Goal: Task Accomplishment & Management: Manage account settings

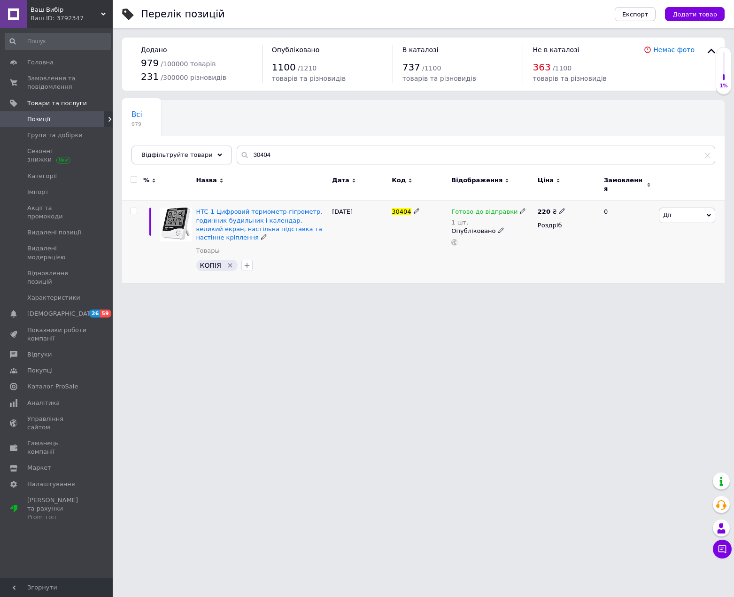
click at [227, 262] on icon "Видалити мітку" at bounding box center [230, 266] width 8 height 8
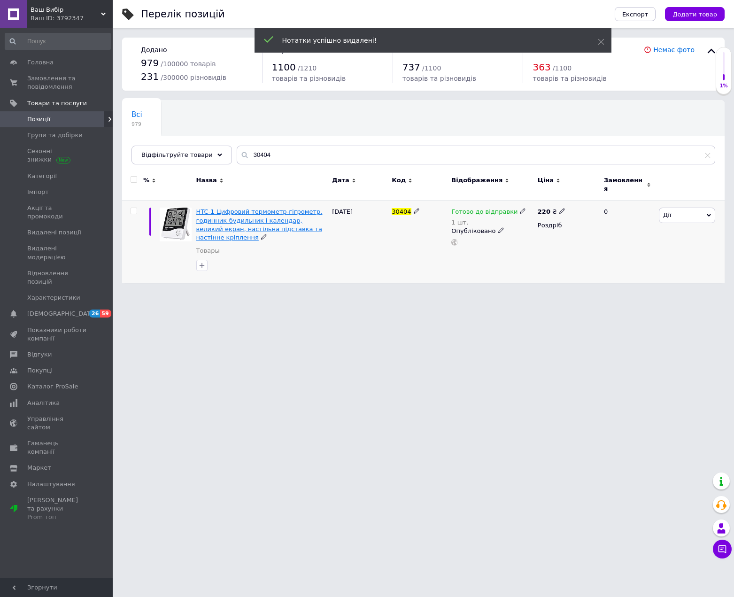
click at [277, 219] on span "HTC-1 Цифровий термометр-гігрометр, годинник-будильник і календар, великий екра…" at bounding box center [259, 224] width 126 height 33
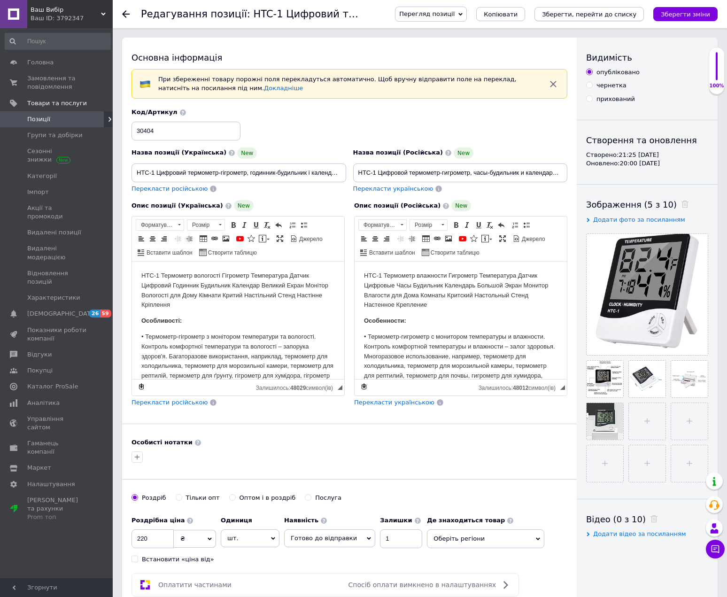
click at [626, 15] on icon "Зберегти, перейти до списку" at bounding box center [589, 14] width 94 height 7
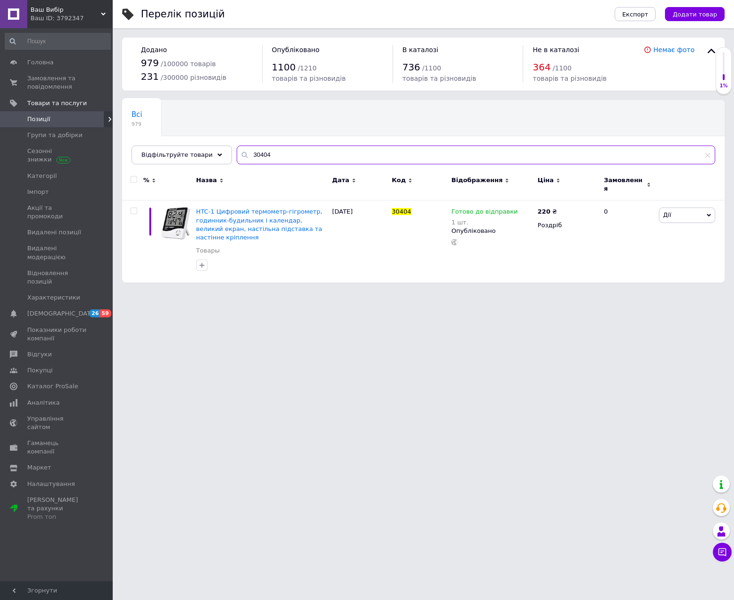
drag, startPoint x: 269, startPoint y: 156, endPoint x: 228, endPoint y: 154, distance: 40.4
click at [237, 154] on div "30404" at bounding box center [476, 155] width 479 height 19
paste input "5"
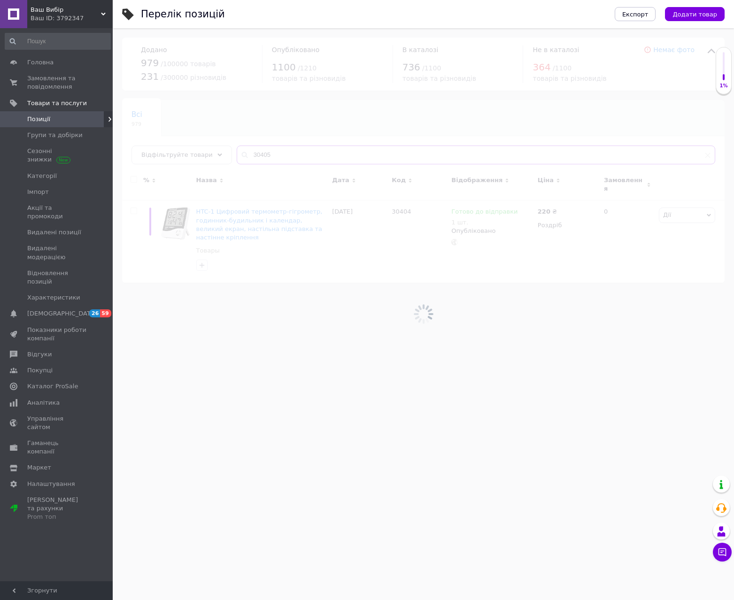
type input "30405"
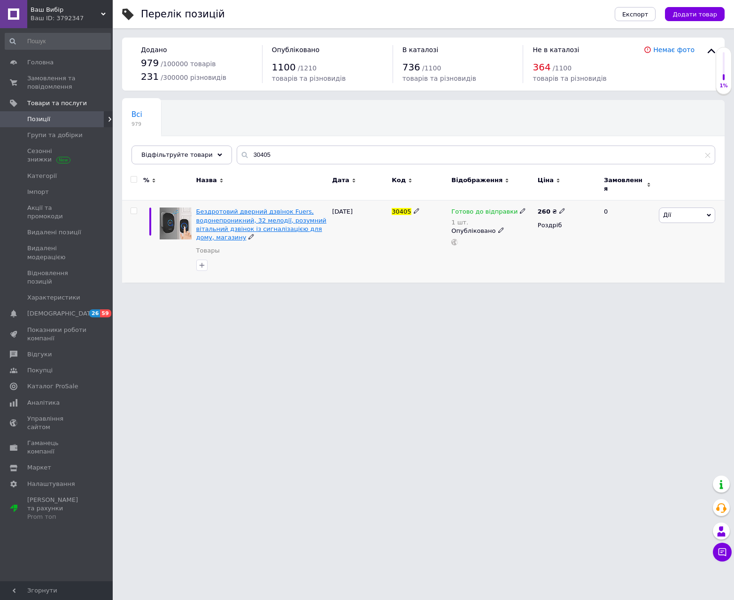
click at [251, 221] on span "Бездротовий дверний дзвінок Fuers, водонепроникний, 32 мелодії, розумний віталь…" at bounding box center [261, 224] width 130 height 33
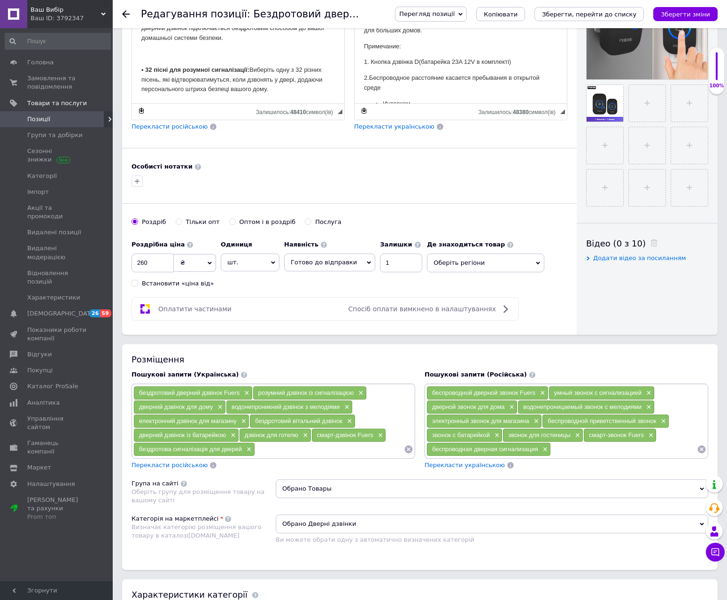
scroll to position [376, 0]
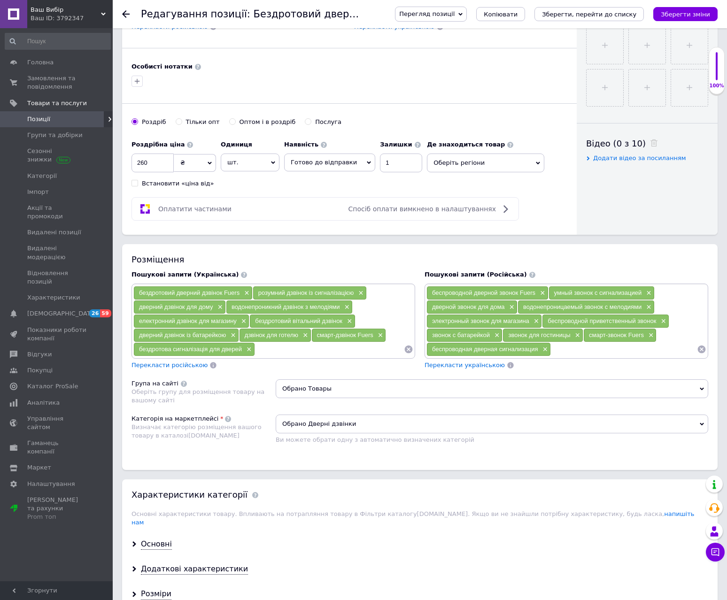
click at [270, 350] on input at bounding box center [329, 349] width 149 height 14
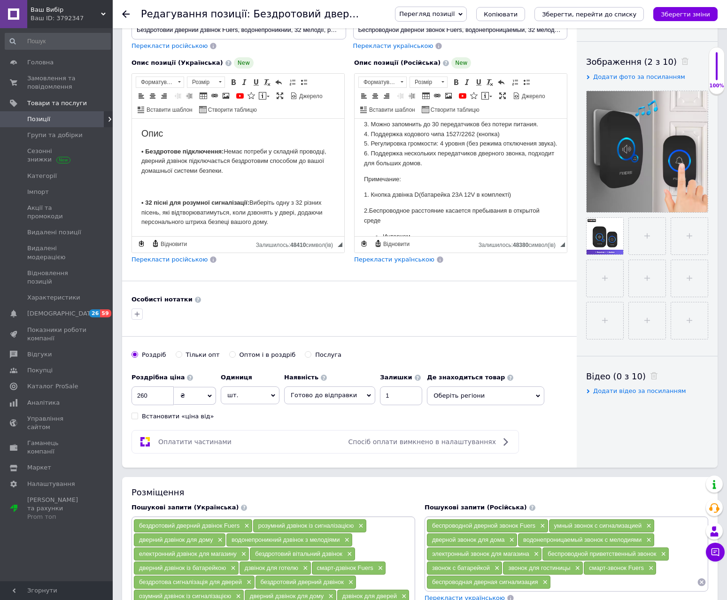
scroll to position [141, 0]
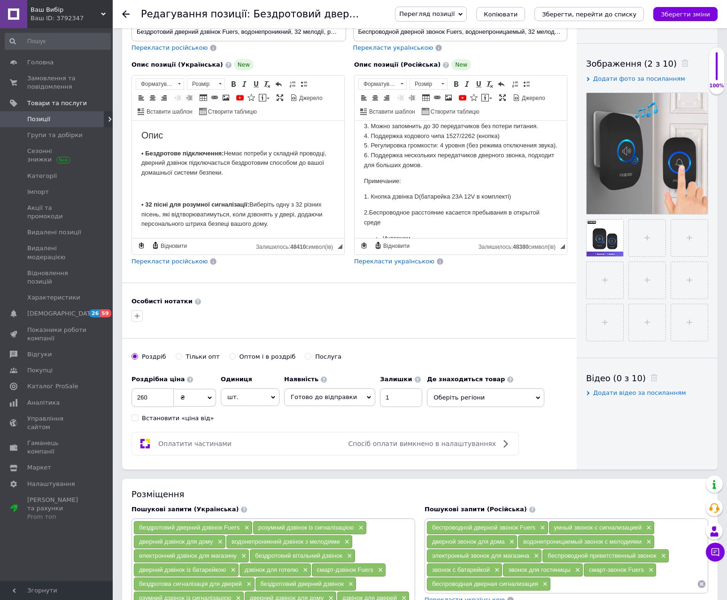
click at [456, 400] on span "Оберіть регіони" at bounding box center [485, 397] width 117 height 19
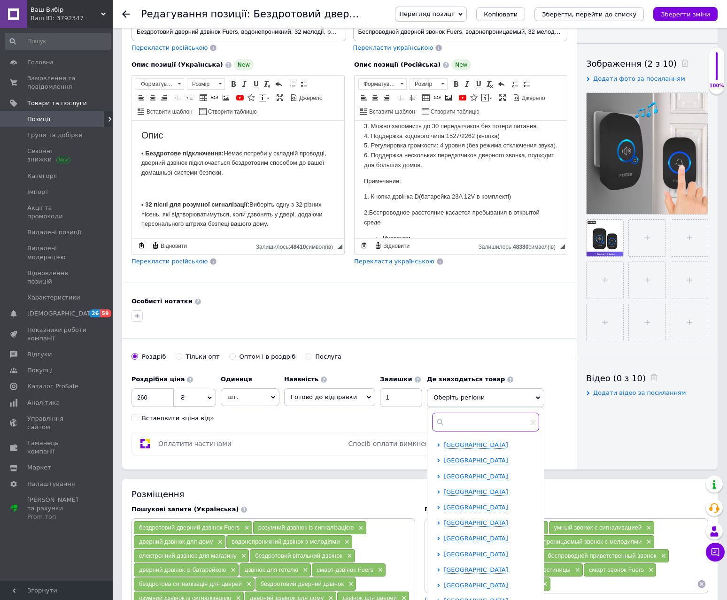
click at [443, 417] on input "text" at bounding box center [485, 422] width 107 height 19
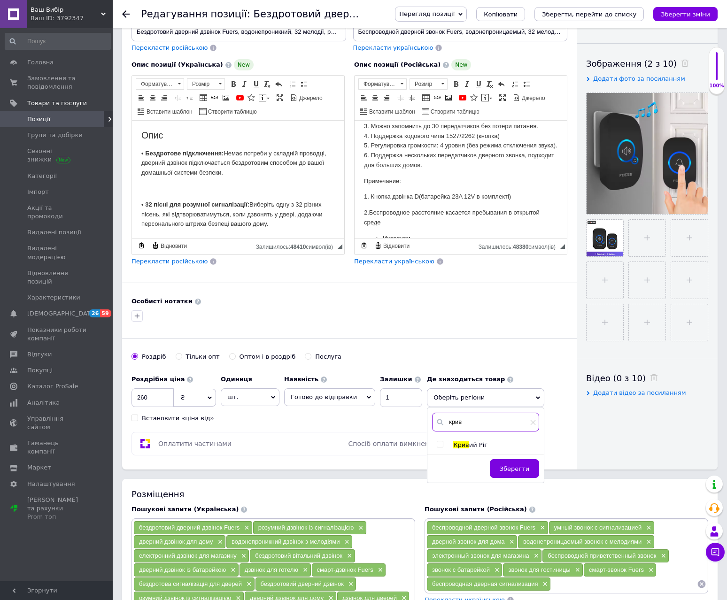
type input "крив"
click at [469, 446] on span "ий Ріг" at bounding box center [478, 444] width 18 height 7
checkbox input "true"
click at [514, 478] on button "Зберегти" at bounding box center [514, 473] width 49 height 19
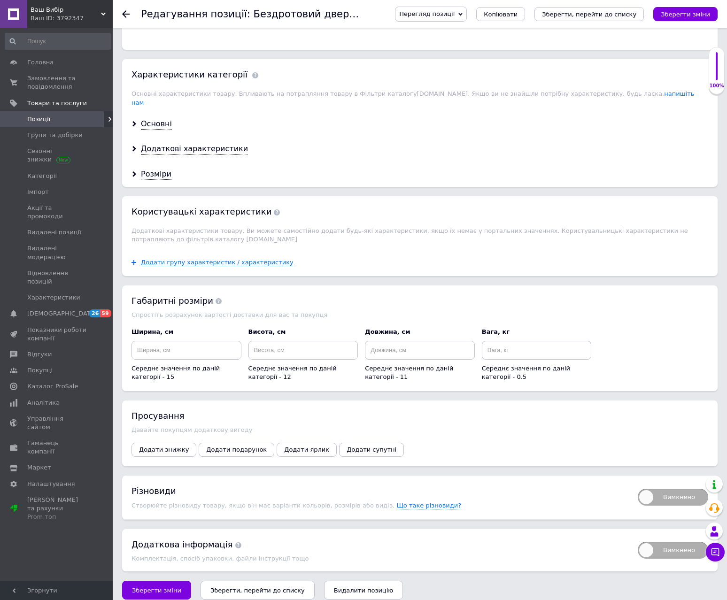
scroll to position [839, 0]
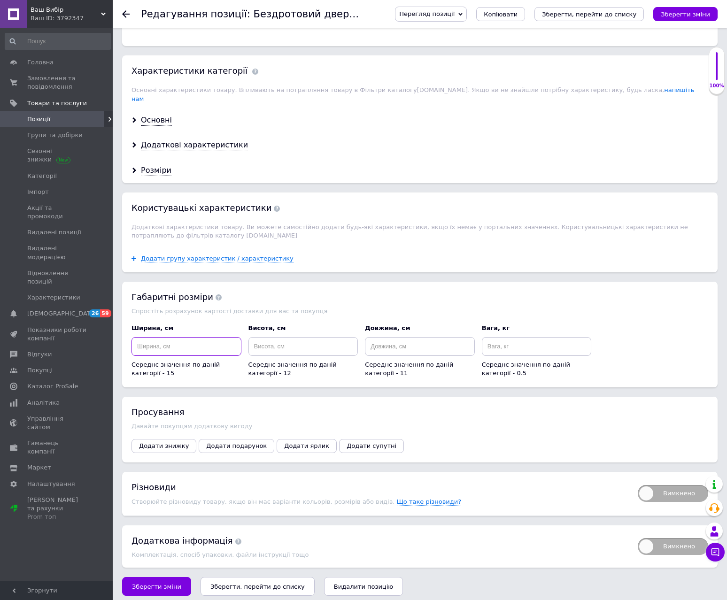
click at [223, 348] on input at bounding box center [186, 346] width 110 height 19
type input "10"
click at [290, 344] on input "1" at bounding box center [303, 346] width 110 height 19
type input "10"
click at [402, 340] on input "1" at bounding box center [420, 346] width 110 height 19
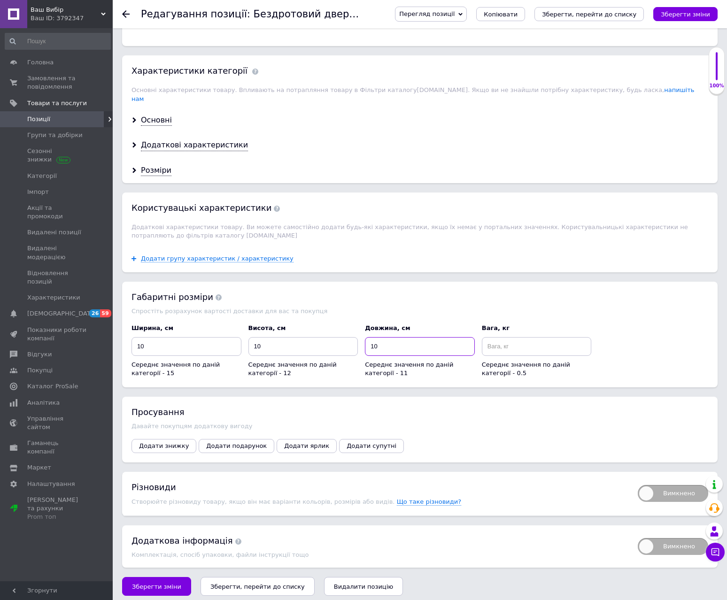
type input "10"
click at [499, 344] on input at bounding box center [537, 346] width 110 height 19
type input "0.3"
drag, startPoint x: 628, startPoint y: 12, endPoint x: 621, endPoint y: 8, distance: 7.8
click at [624, 9] on button "Зберегти, перейти до списку" at bounding box center [588, 14] width 109 height 14
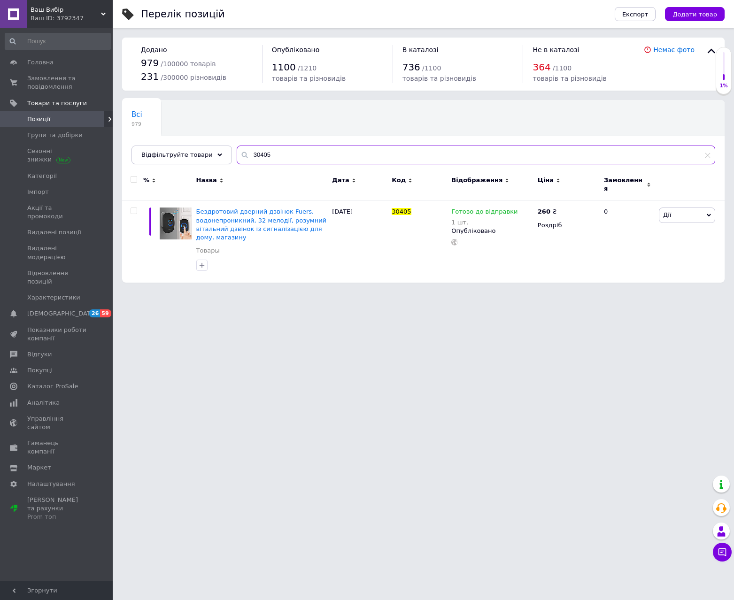
paste input "3"
drag, startPoint x: 270, startPoint y: 152, endPoint x: 224, endPoint y: 155, distance: 46.1
click at [224, 155] on div "Всі 979 Ok Відфільтровано... Зберегти Нічого не знайдено Можливо, помилка у сло…" at bounding box center [423, 132] width 602 height 64
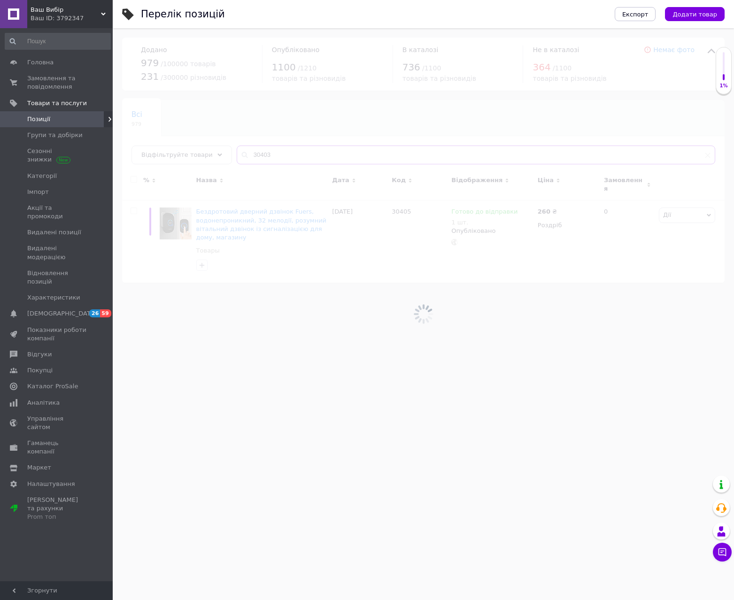
type input "30403"
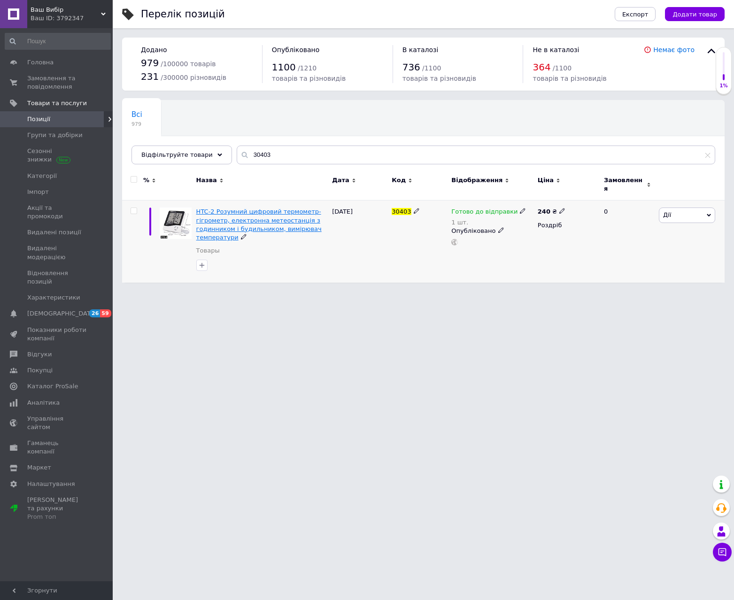
click at [231, 208] on span "HTC-2 Розумний цифровий термометр-гігрометр, електронна метеостанція з годинник…" at bounding box center [258, 224] width 125 height 33
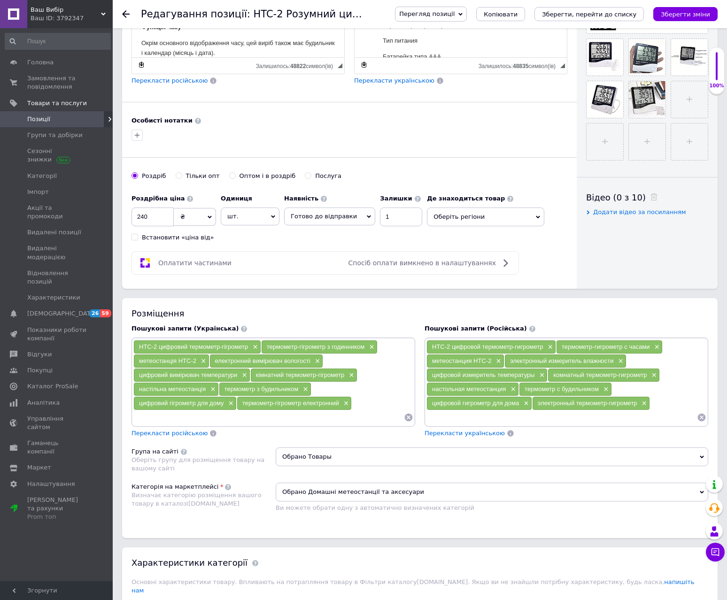
scroll to position [329, 0]
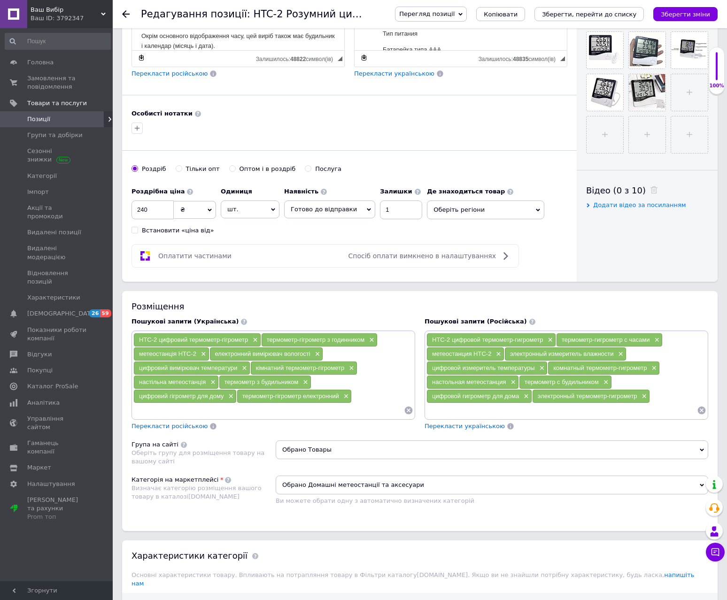
click at [255, 418] on div "HTC-2 цифровий термометр-гігрометр × термометр-гігрометр з годинником × метеост…" at bounding box center [273, 375] width 284 height 89
click at [260, 413] on input at bounding box center [268, 410] width 270 height 14
type input "гігрометр"
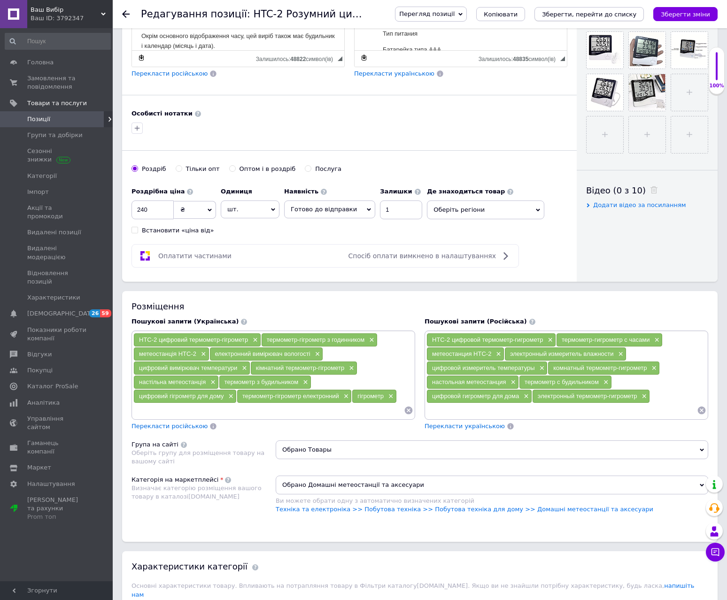
click at [624, 12] on icon "Зберегти, перейти до списку" at bounding box center [589, 14] width 94 height 7
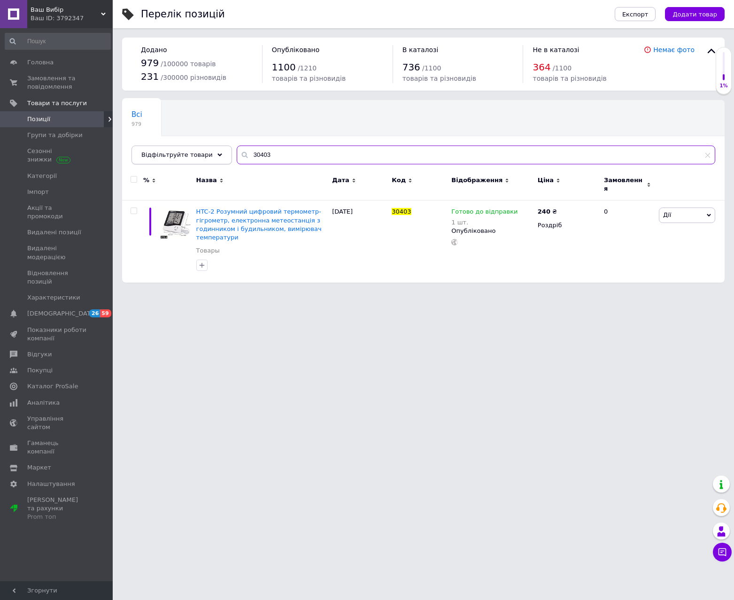
drag, startPoint x: 220, startPoint y: 159, endPoint x: 196, endPoint y: 156, distance: 24.1
click at [196, 156] on div "Відфільтруйте товари 30403" at bounding box center [423, 155] width 584 height 19
paste input "2"
type input "30402"
click at [261, 219] on span "Портативна ретро ігрова консоль GTMEDIA з 2,4-дюймовим РК-екраном, 400 вбудован…" at bounding box center [257, 224] width 123 height 33
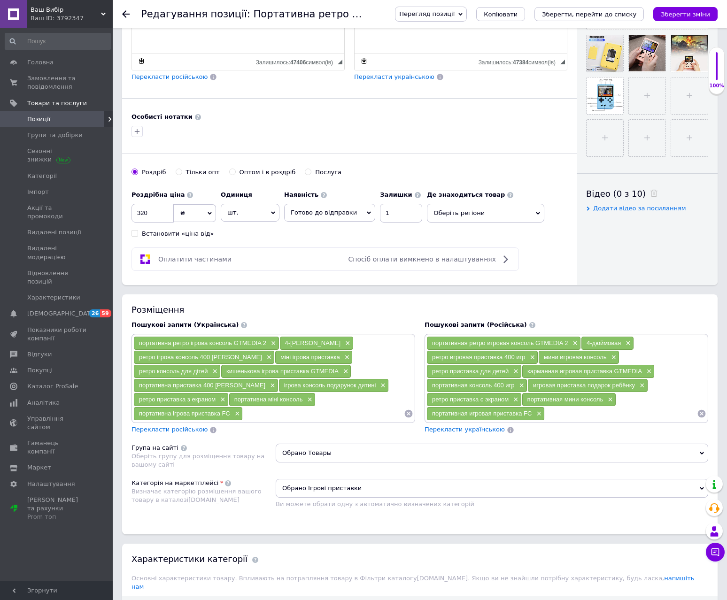
scroll to position [329, 0]
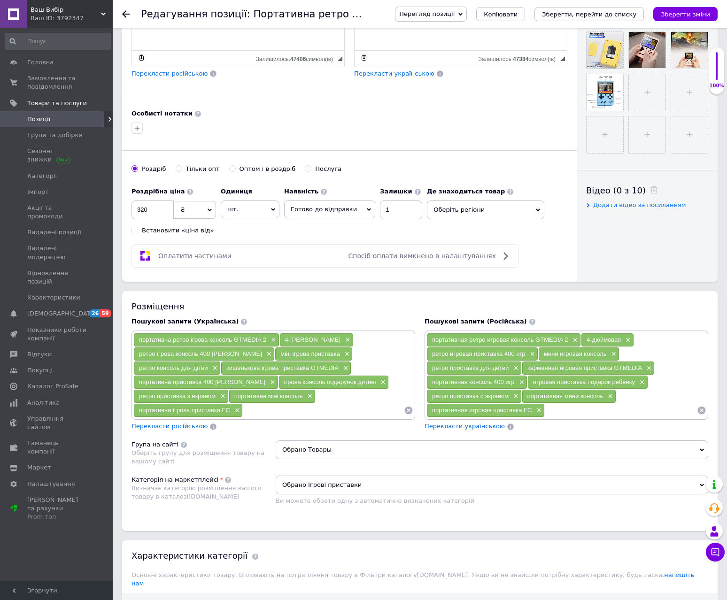
click at [271, 414] on input at bounding box center [323, 410] width 161 height 14
type input "електронна гра"
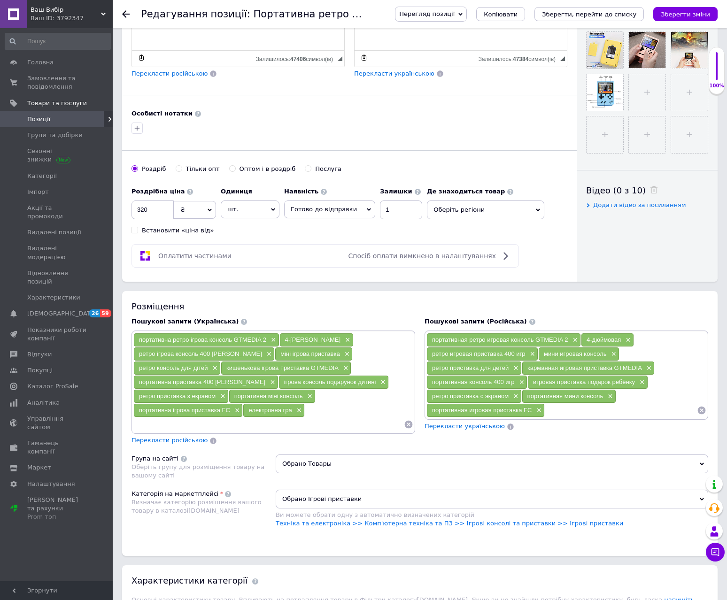
click at [225, 417] on input at bounding box center [268, 424] width 270 height 14
type input "подарунок дитині"
click at [627, 16] on icon "Зберегти, перейти до списку" at bounding box center [589, 14] width 94 height 7
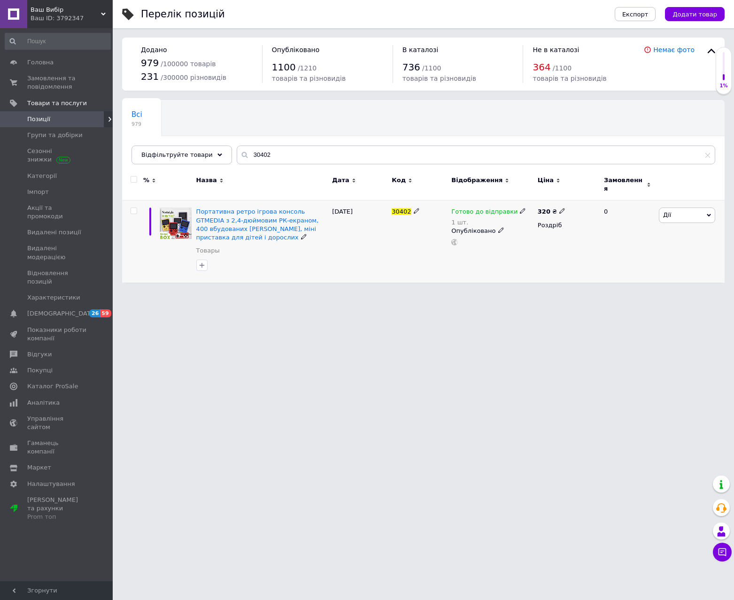
click at [559, 208] on icon at bounding box center [562, 211] width 6 height 6
click at [583, 193] on input "320" at bounding box center [605, 201] width 71 height 19
type input "310"
click at [381, 246] on div "[DATE]" at bounding box center [360, 242] width 60 height 82
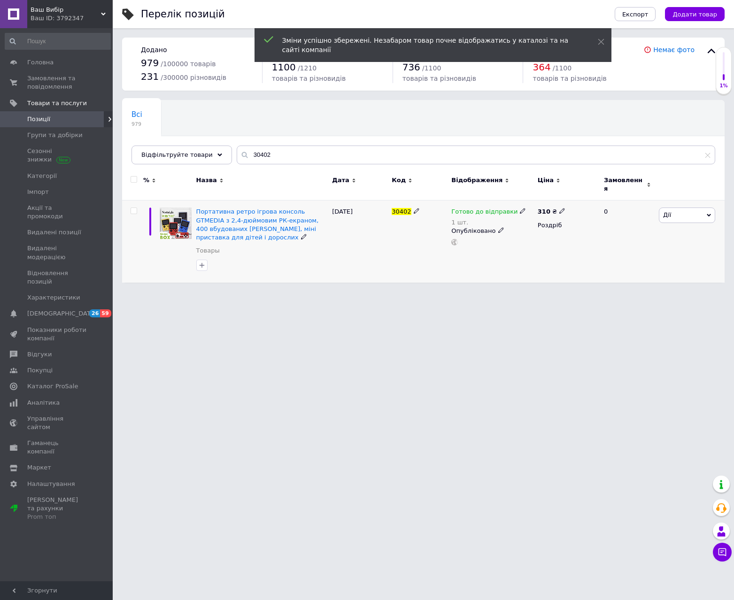
click at [559, 209] on use at bounding box center [561, 211] width 5 height 5
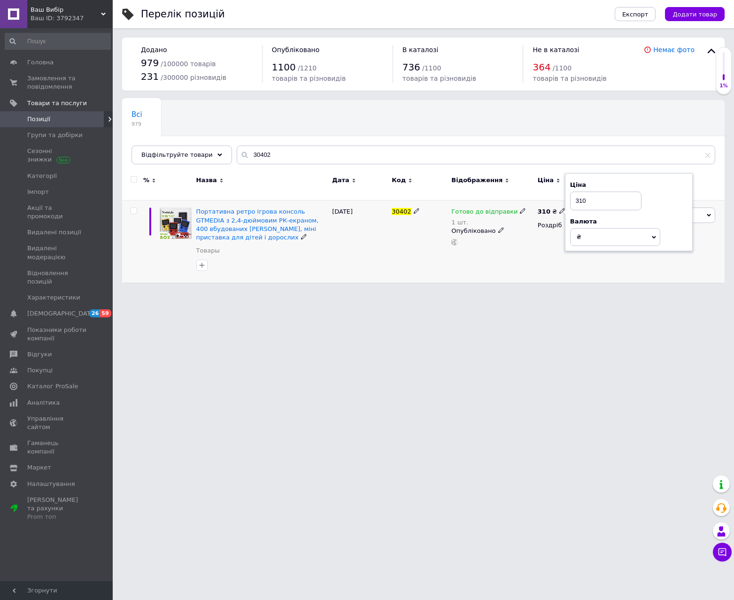
drag, startPoint x: 581, startPoint y: 196, endPoint x: 572, endPoint y: 199, distance: 8.9
click at [576, 198] on input "310" at bounding box center [605, 201] width 71 height 19
click at [286, 258] on div at bounding box center [261, 265] width 135 height 15
click at [562, 208] on div "310 ₴" at bounding box center [567, 212] width 58 height 8
click at [559, 208] on icon at bounding box center [562, 211] width 6 height 6
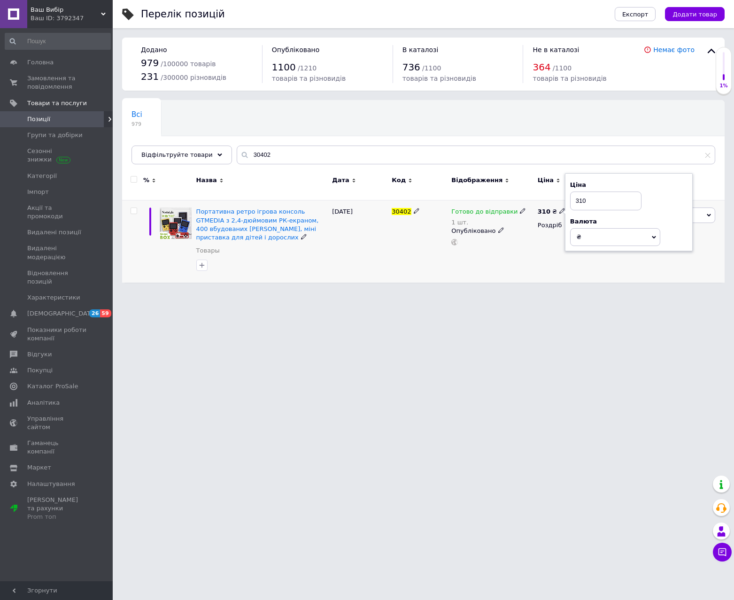
click at [579, 195] on input "310" at bounding box center [605, 201] width 71 height 19
type input "300"
click at [376, 244] on div "[DATE]" at bounding box center [360, 242] width 60 height 82
drag, startPoint x: 262, startPoint y: 154, endPoint x: 212, endPoint y: 154, distance: 49.8
click at [212, 154] on div "Відфільтруйте товари 30402" at bounding box center [423, 155] width 584 height 19
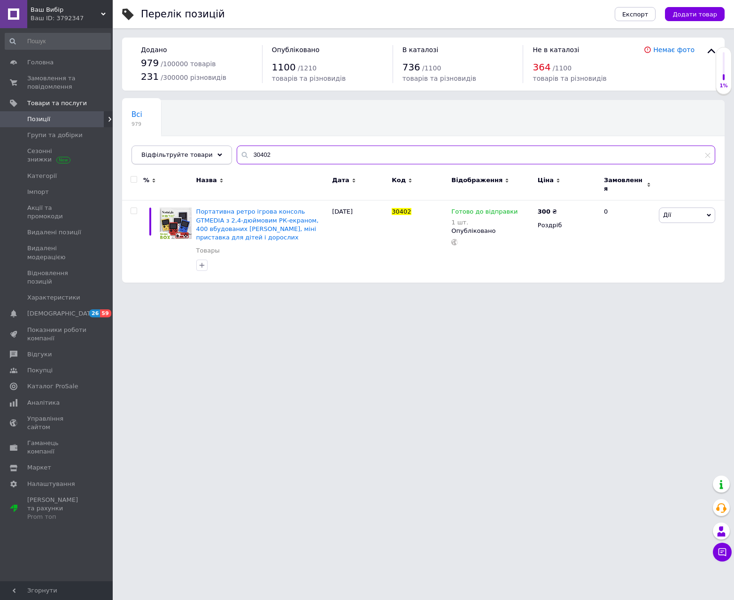
paste input "1"
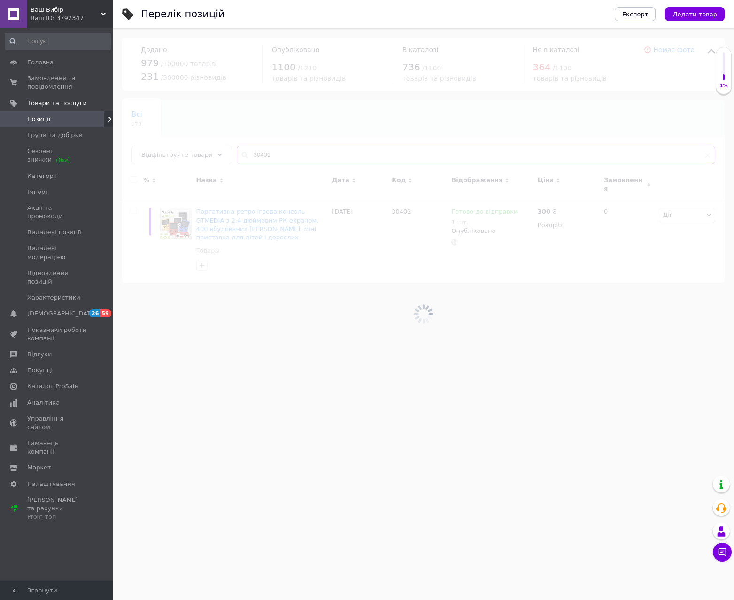
type input "30401"
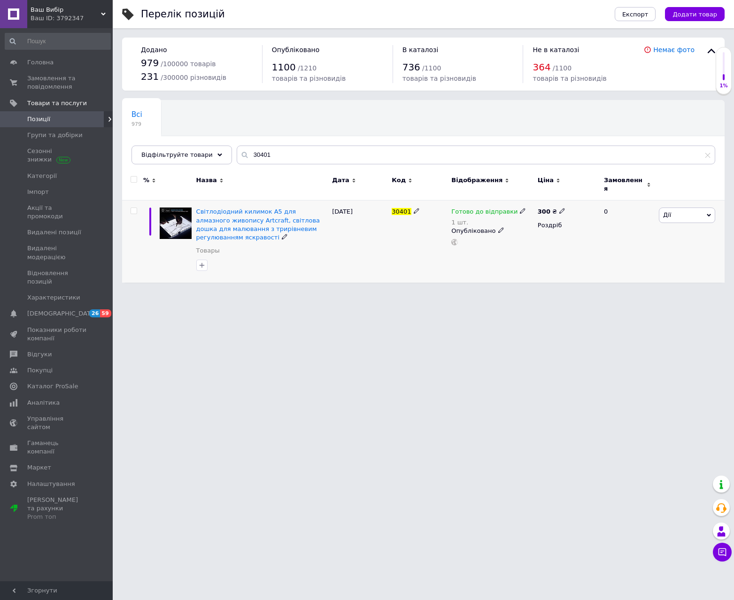
click at [559, 208] on icon at bounding box center [562, 211] width 6 height 6
drag, startPoint x: 478, startPoint y: 277, endPoint x: 481, endPoint y: 270, distance: 7.4
click at [479, 275] on div "Готово до відправки 1 шт. Опубліковано" at bounding box center [492, 242] width 86 height 82
click at [229, 223] on span "Світлодіодний килимок A5 для алмазного живопису Artcraft, світлова дошка для ма…" at bounding box center [258, 224] width 124 height 33
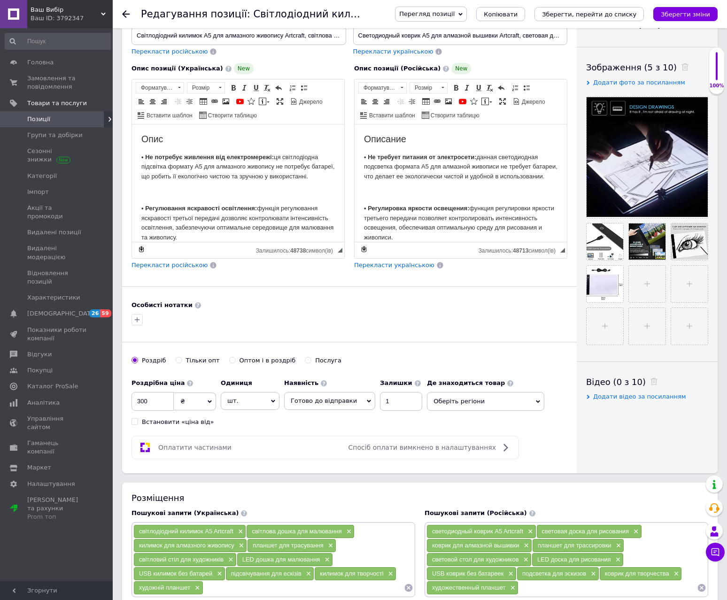
scroll to position [329, 0]
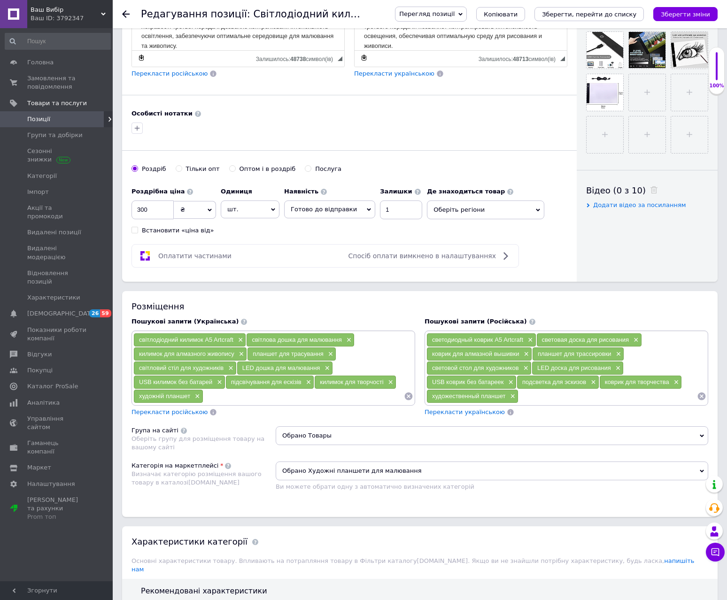
click at [284, 397] on input at bounding box center [303, 396] width 201 height 14
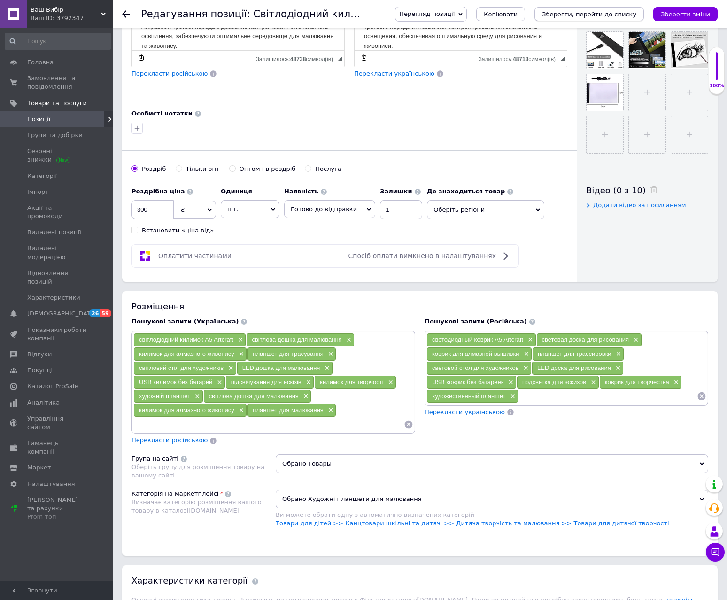
click at [614, 15] on icon "Зберегти, перейти до списку" at bounding box center [589, 14] width 94 height 7
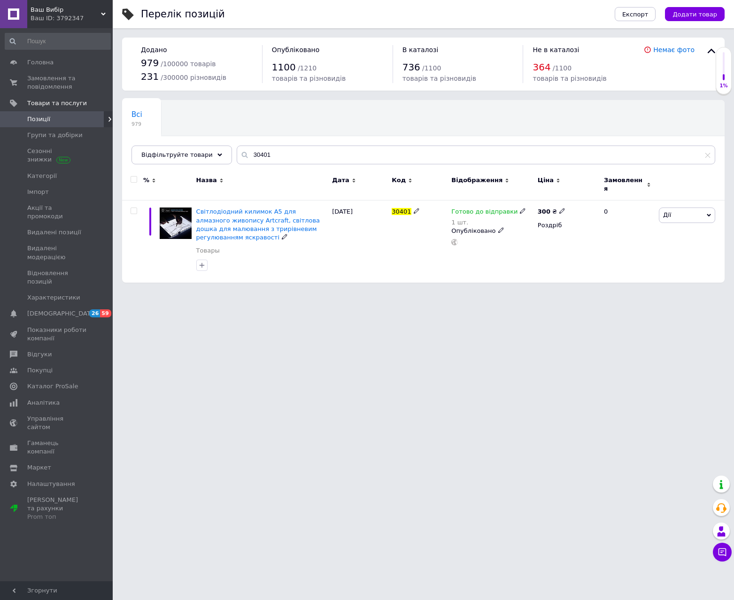
click at [246, 209] on span "Світлодіодний килимок A5 для алмазного живопису Artcraft, світлова дошка для ма…" at bounding box center [258, 224] width 124 height 33
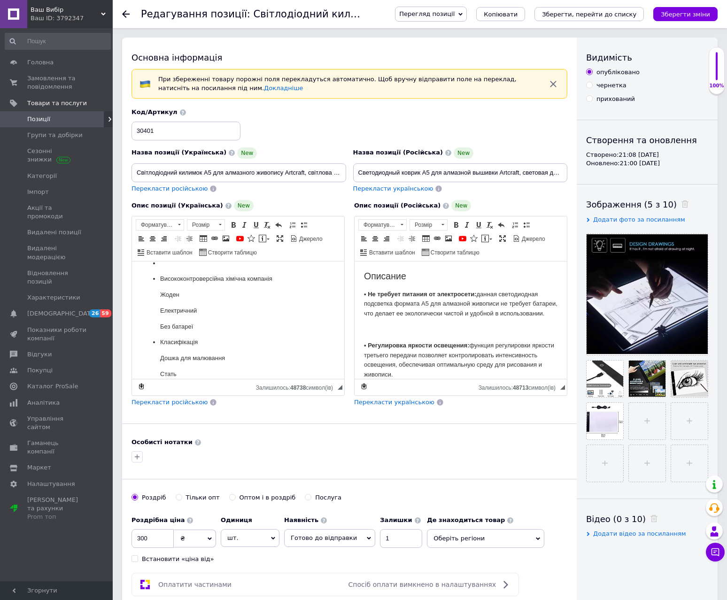
scroll to position [329, 0]
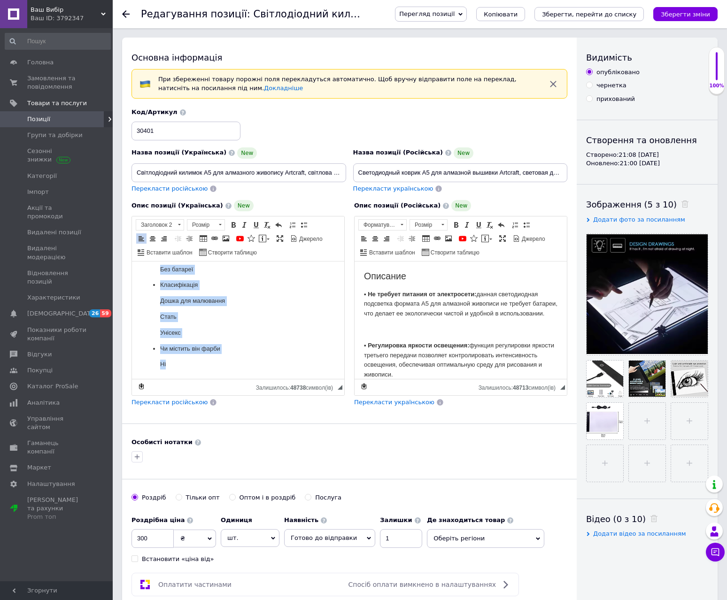
drag, startPoint x: 148, startPoint y: 288, endPoint x: 294, endPoint y: 417, distance: 195.0
click at [294, 379] on html "Опис • Не потребує живлення від електромережі: ця світлодіодна підсвітка формат…" at bounding box center [238, 120] width 212 height 517
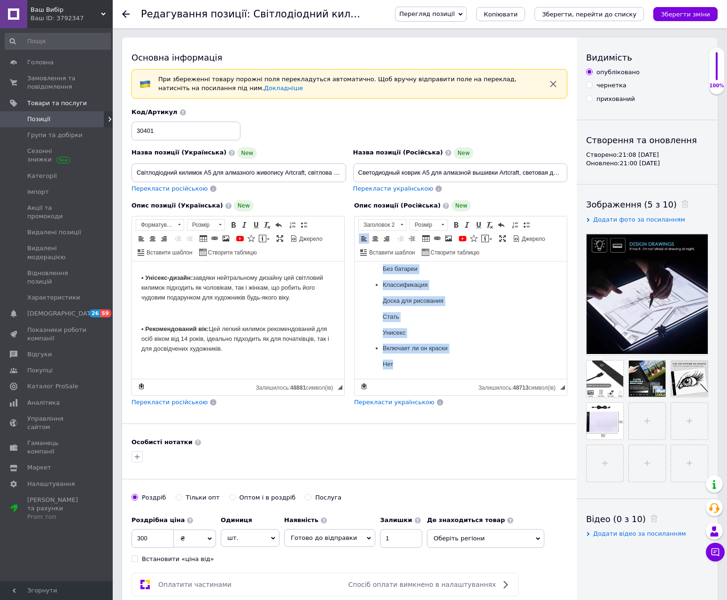
drag, startPoint x: 372, startPoint y: 307, endPoint x: 501, endPoint y: 435, distance: 181.0
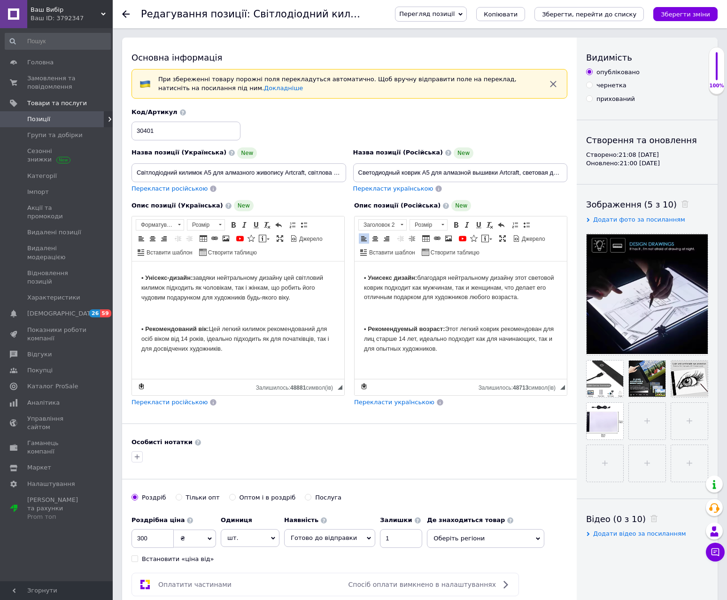
scroll to position [270, 0]
click at [698, 15] on icon "Зберегти зміни" at bounding box center [685, 14] width 49 height 7
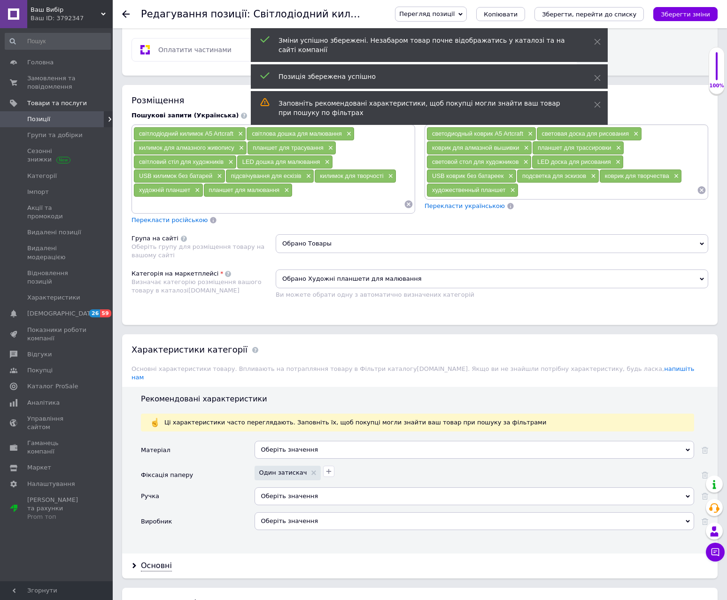
scroll to position [657, 0]
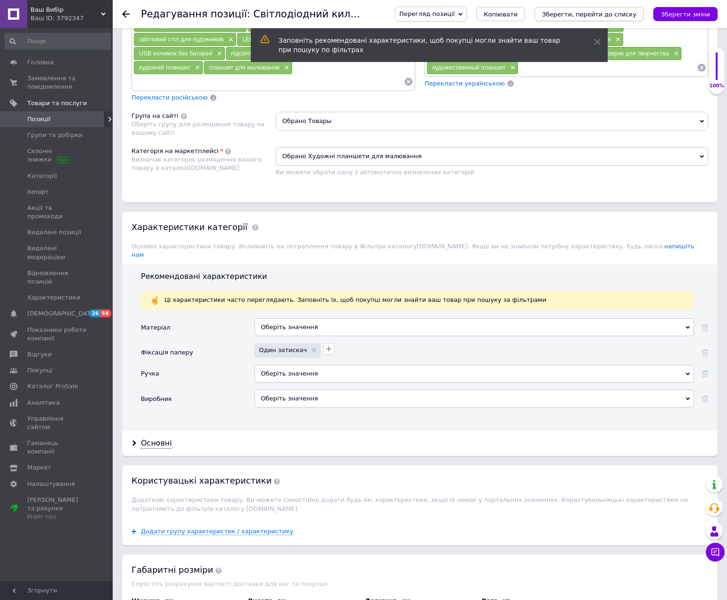
click at [625, 12] on icon "Зберегти, перейти до списку" at bounding box center [589, 14] width 94 height 7
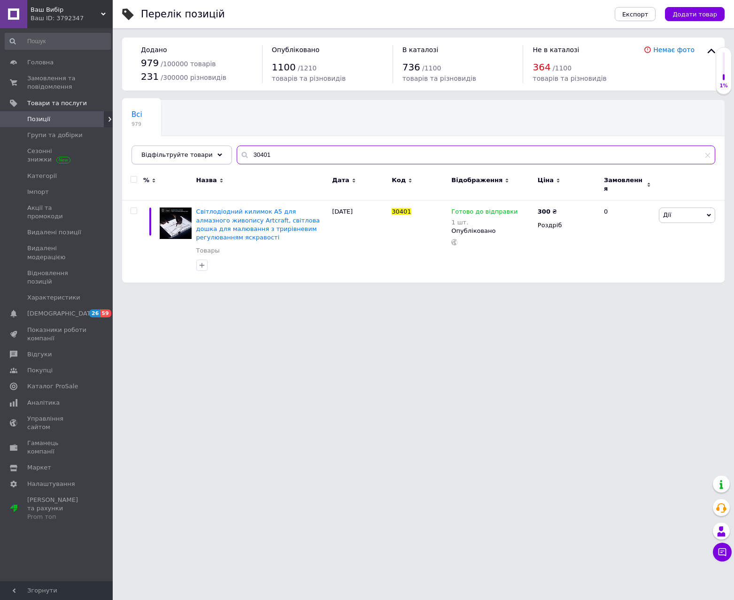
drag, startPoint x: 289, startPoint y: 159, endPoint x: 219, endPoint y: 147, distance: 70.9
click at [219, 147] on div "Відфільтруйте товари 30401" at bounding box center [423, 155] width 584 height 19
paste input "NOW-0225"
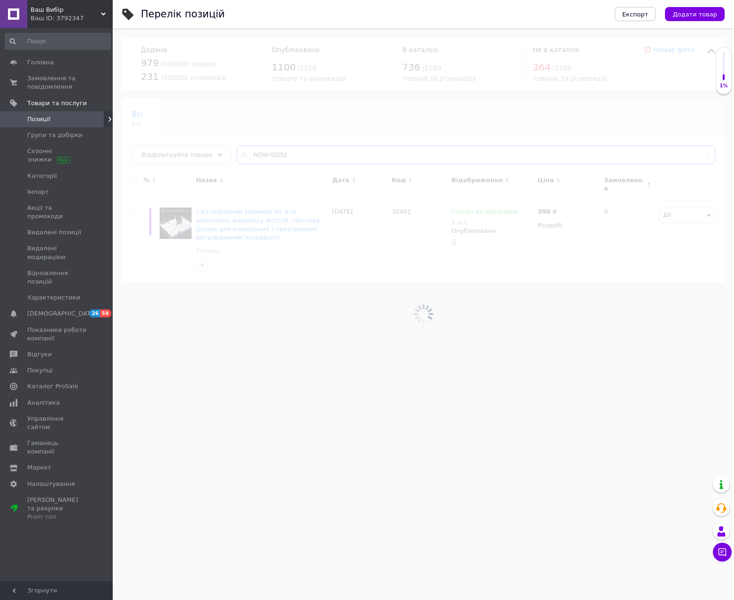
type input "NOW-02251"
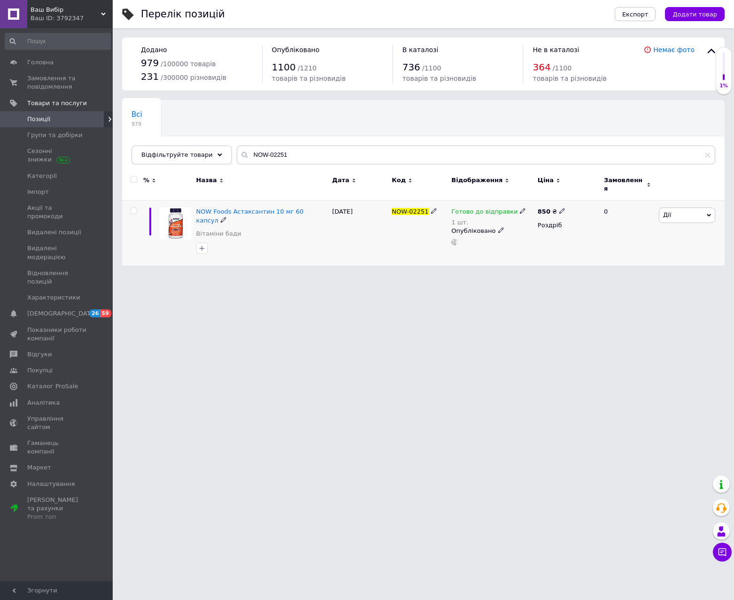
click at [560, 208] on icon at bounding box center [562, 211] width 6 height 6
click at [270, 208] on span "NOW Foods Астаксантин 10 мг 60 капсул" at bounding box center [250, 215] width 108 height 15
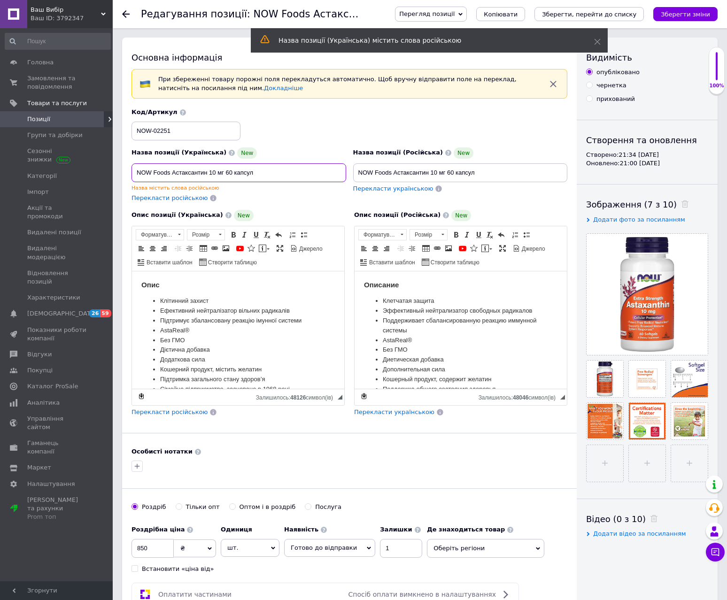
click at [173, 173] on input "NOW Foods Астаксантин 10 мг 60 капсул" at bounding box center [238, 172] width 215 height 19
click at [288, 173] on input "NOW Foods астаксантин 10 мг 60 капсул" at bounding box center [238, 172] width 215 height 19
drag, startPoint x: 207, startPoint y: 172, endPoint x: 175, endPoint y: 177, distance: 31.8
click at [175, 177] on input "NOW Foods астаксантин 10 мг 60 капсул" at bounding box center [238, 172] width 215 height 19
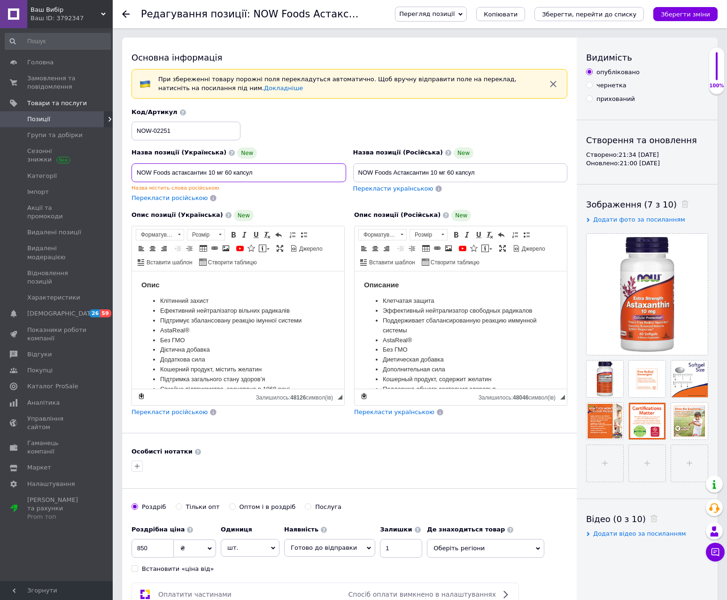
click at [290, 175] on input "NOW Foods астаксантин 10 мг 60 капсул" at bounding box center [238, 172] width 215 height 19
drag, startPoint x: 171, startPoint y: 173, endPoint x: 215, endPoint y: 175, distance: 43.7
click at [278, 175] on input "NOW Foods астаксантин 10 мг 60 капсул" at bounding box center [238, 172] width 215 height 19
click at [298, 157] on div "Назва позиції (Українська) New" at bounding box center [238, 152] width 215 height 11
click at [299, 142] on div "Код/Артикул NOW-02251" at bounding box center [349, 124] width 443 height 39
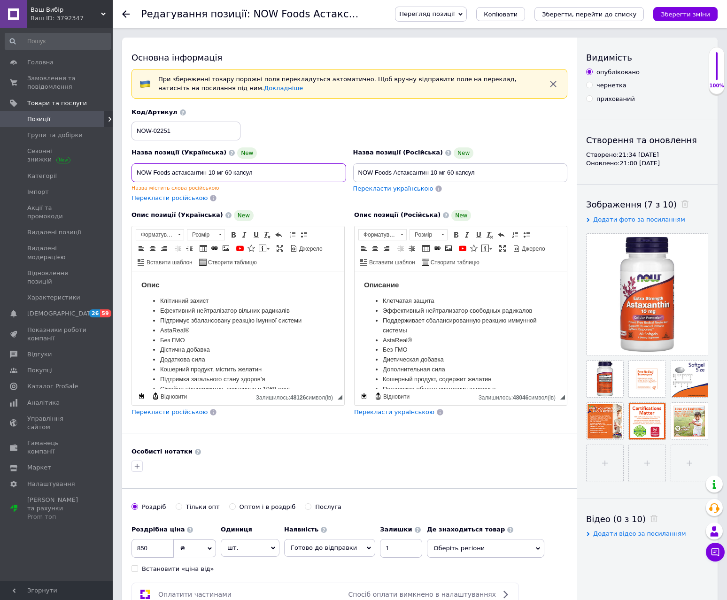
drag, startPoint x: 255, startPoint y: 170, endPoint x: 235, endPoint y: 174, distance: 20.2
click at [235, 174] on input "NOW Foods астаксантин 10 мг 60 капсул" at bounding box center [238, 172] width 215 height 19
click at [371, 112] on div "Код/Артикул NOW-02251" at bounding box center [349, 124] width 443 height 39
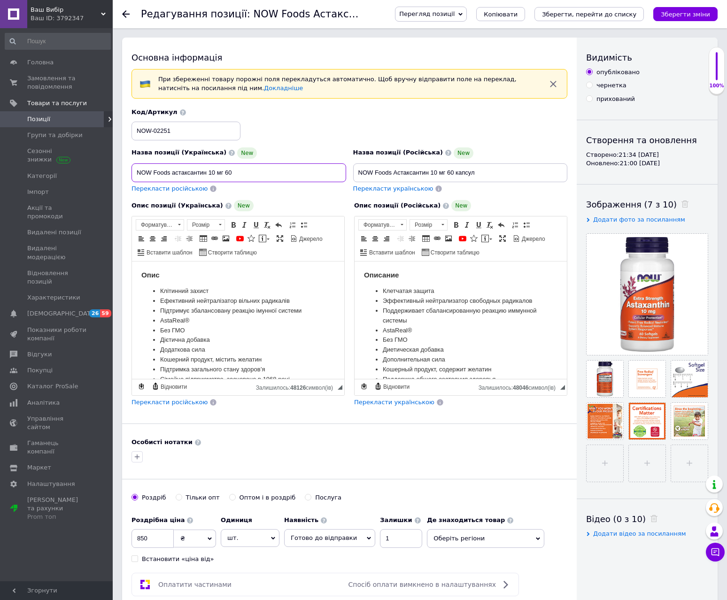
click at [240, 171] on input "NOW Foods астаксантин 10 мг 60" at bounding box center [238, 172] width 215 height 19
type input "NOW Foods астаксантин 10 мг 60 капсул"
click at [350, 142] on div "Код/Артикул NOW-02251" at bounding box center [349, 124] width 443 height 39
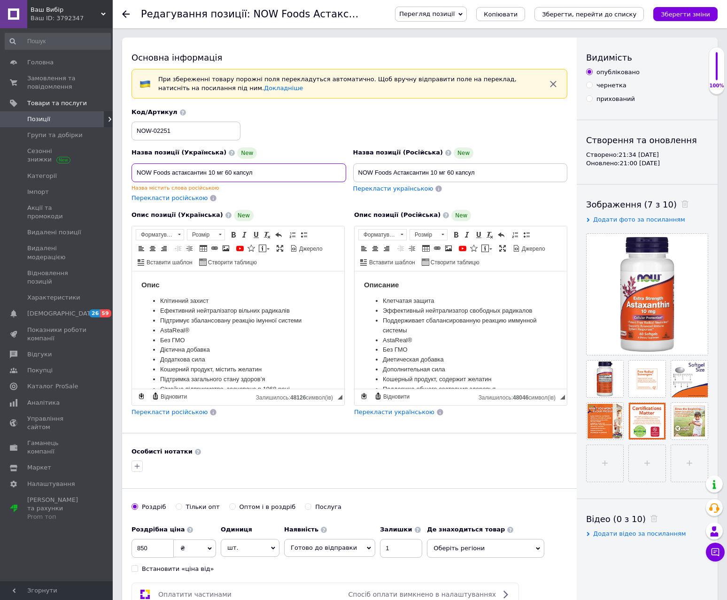
click at [253, 172] on input "NOW Foods астаксантин 10 мг 60 капсул" at bounding box center [238, 172] width 215 height 19
drag, startPoint x: 271, startPoint y: 177, endPoint x: 121, endPoint y: 177, distance: 150.3
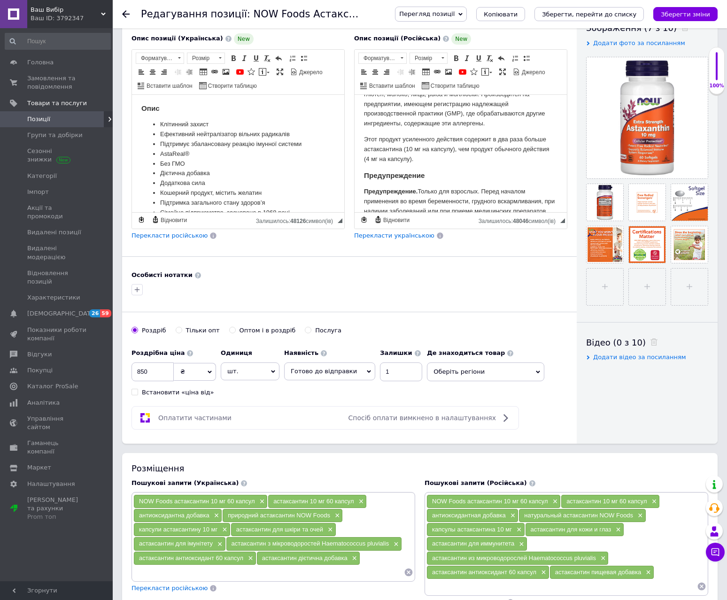
scroll to position [329, 0]
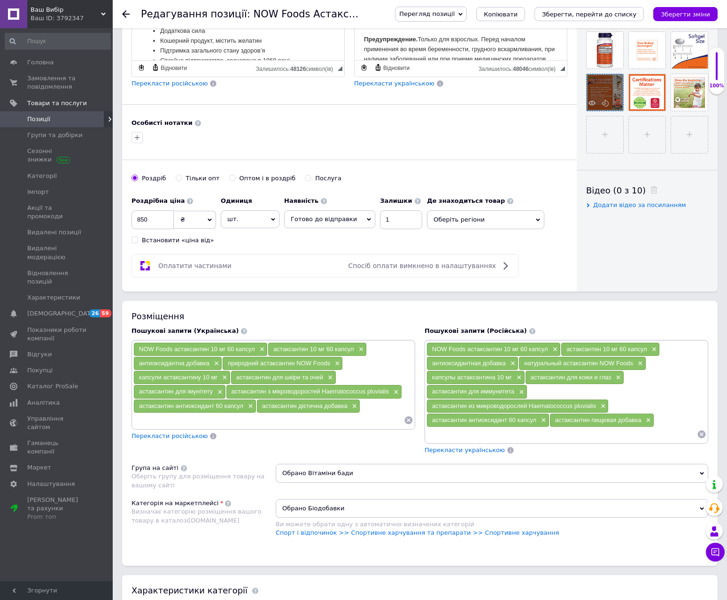
click at [619, 104] on icon at bounding box center [617, 103] width 7 height 7
click at [0, 0] on icon at bounding box center [0, 0] width 0 height 0
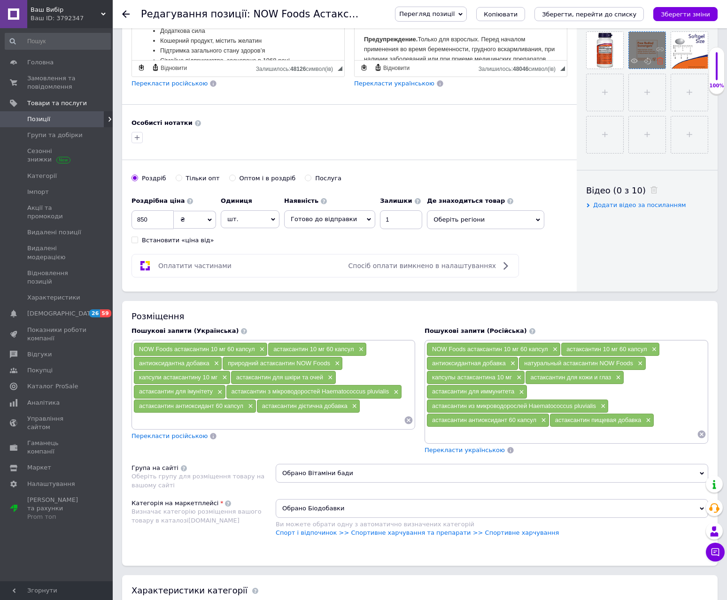
click at [660, 64] on use at bounding box center [660, 60] width 7 height 7
click at [0, 0] on use at bounding box center [0, 0] width 0 height 0
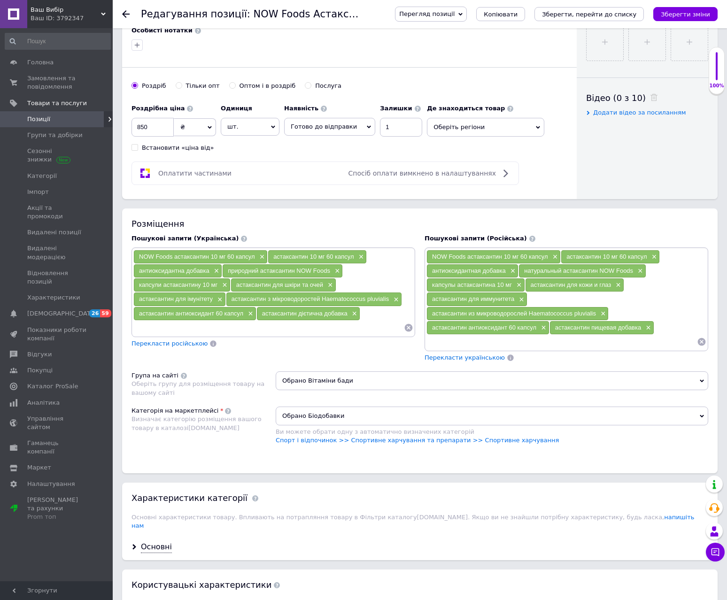
scroll to position [564, 0]
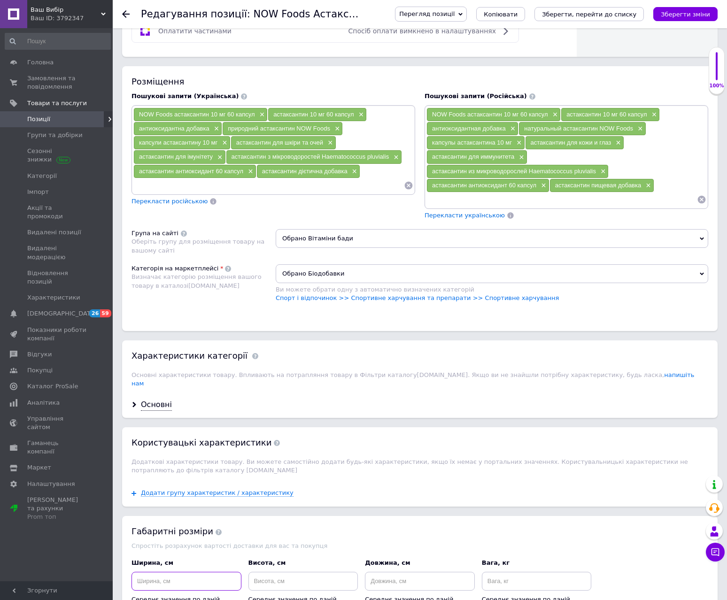
click at [187, 572] on input at bounding box center [186, 581] width 110 height 19
type input "10"
click at [265, 572] on input at bounding box center [303, 581] width 110 height 19
type input "10"
drag, startPoint x: 389, startPoint y: 572, endPoint x: 398, endPoint y: 572, distance: 8.9
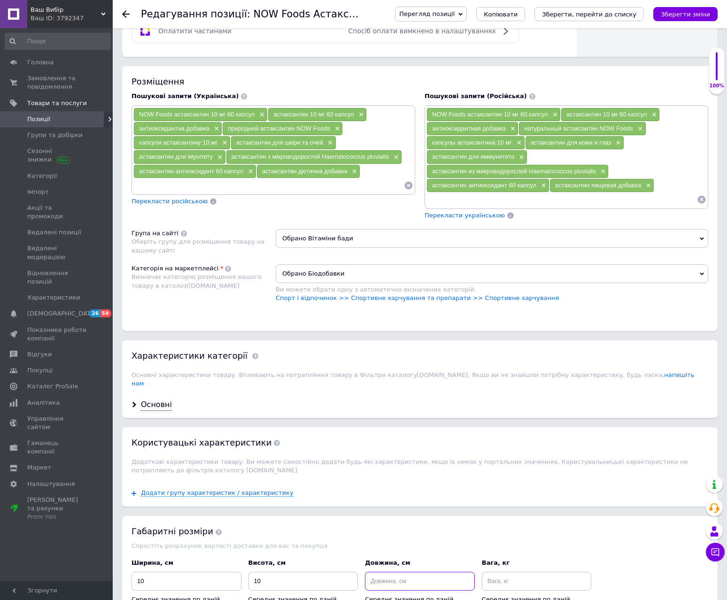
click at [389, 572] on input at bounding box center [420, 581] width 110 height 19
type input "10"
click at [509, 573] on input at bounding box center [537, 581] width 110 height 19
type input "0.3"
click at [311, 187] on input at bounding box center [268, 185] width 270 height 14
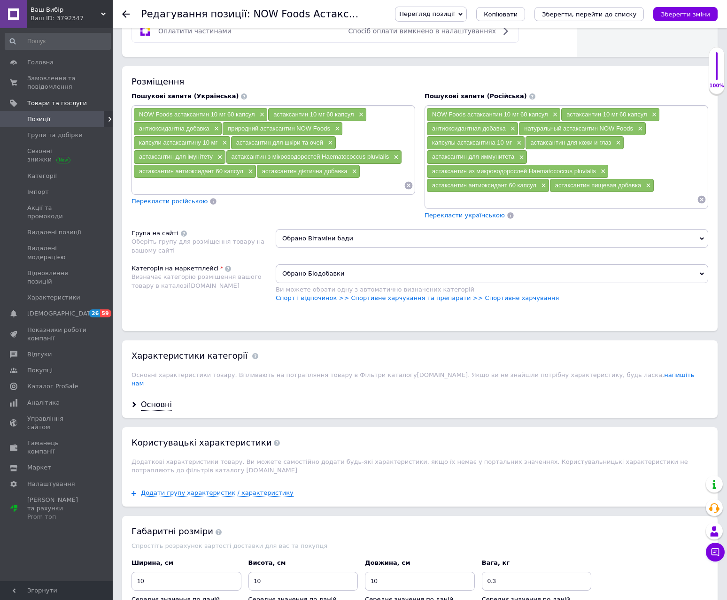
paste input "NOW Foods астаксантин 10 мг 60 капсул"
drag, startPoint x: 206, startPoint y: 185, endPoint x: 297, endPoint y: 178, distance: 91.8
click at [297, 178] on div "NOW Foods астаксантин 10 мг 60 капсул × астаксантин 10 мг 60 капсул × антиоксид…" at bounding box center [273, 150] width 280 height 85
type input "астаксанти"
drag, startPoint x: 173, startPoint y: 185, endPoint x: 125, endPoint y: 189, distance: 48.0
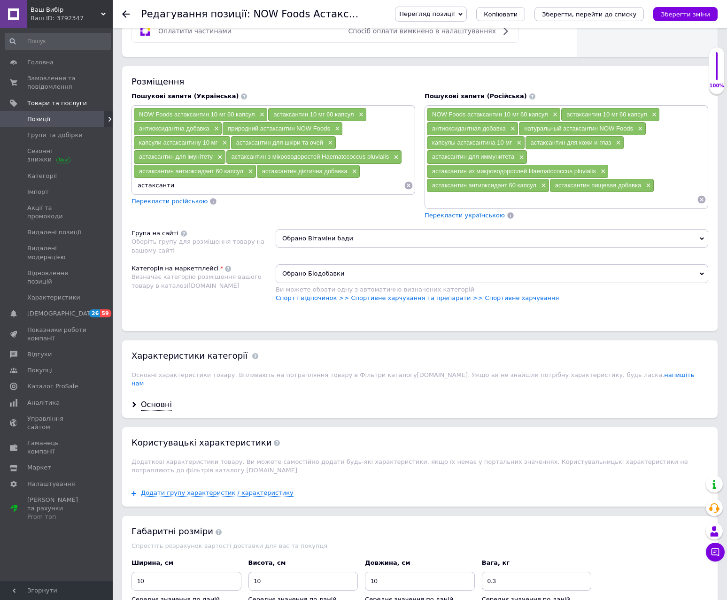
click at [124, 189] on div "Розміщення Пошукові запити (Українська) NOW Foods астаксантин 10 мг 60 капсул ×…" at bounding box center [419, 198] width 595 height 265
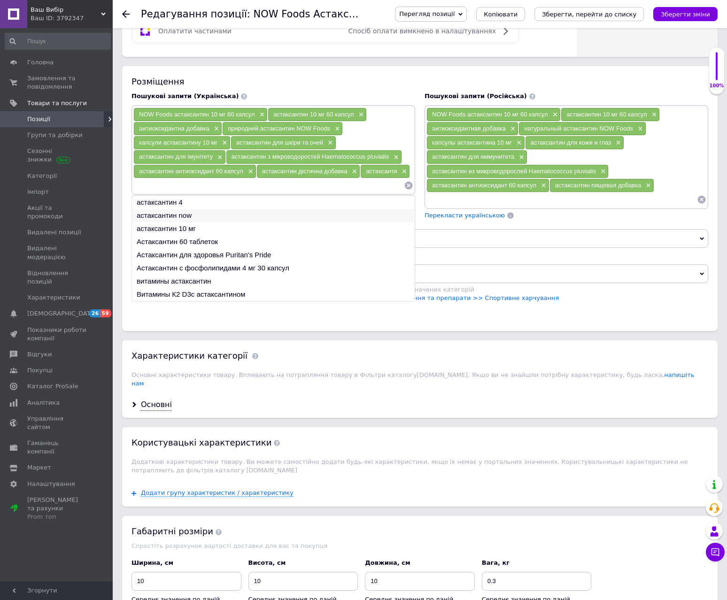
click at [187, 212] on li "астаксантин now" at bounding box center [273, 215] width 283 height 13
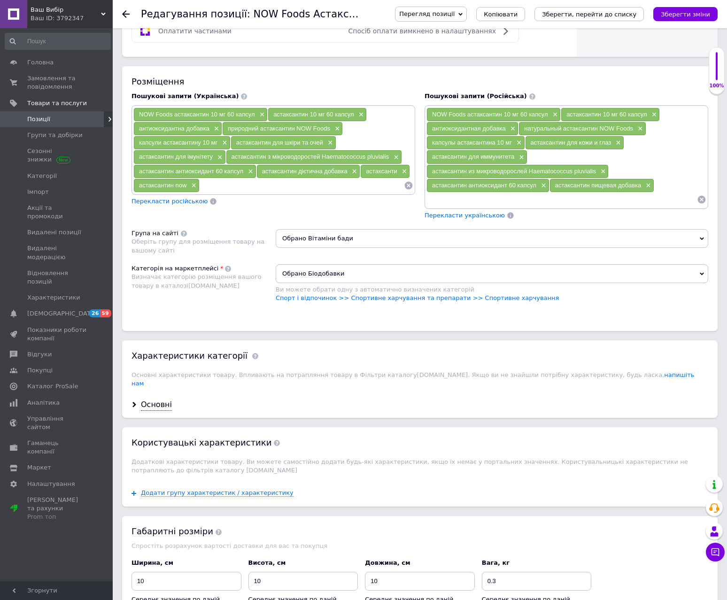
click at [225, 187] on input at bounding box center [302, 185] width 204 height 14
type input "вітамін для очей"
type input "вітамін для зору"
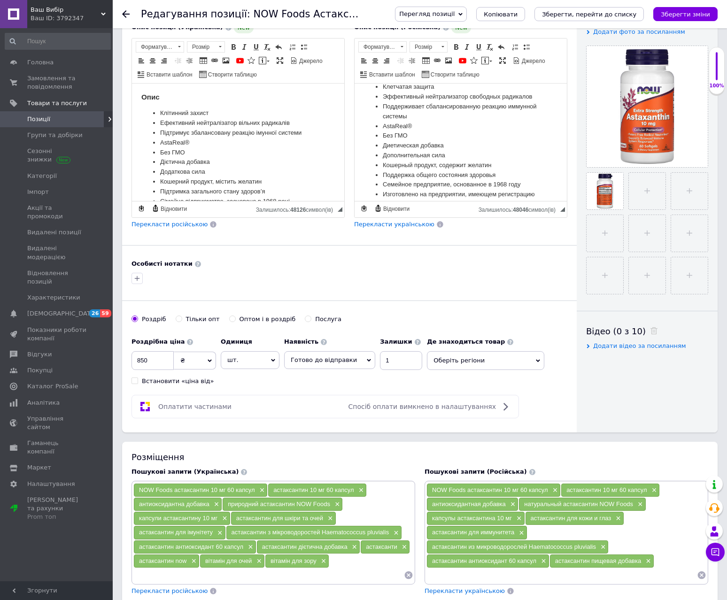
scroll to position [0, 0]
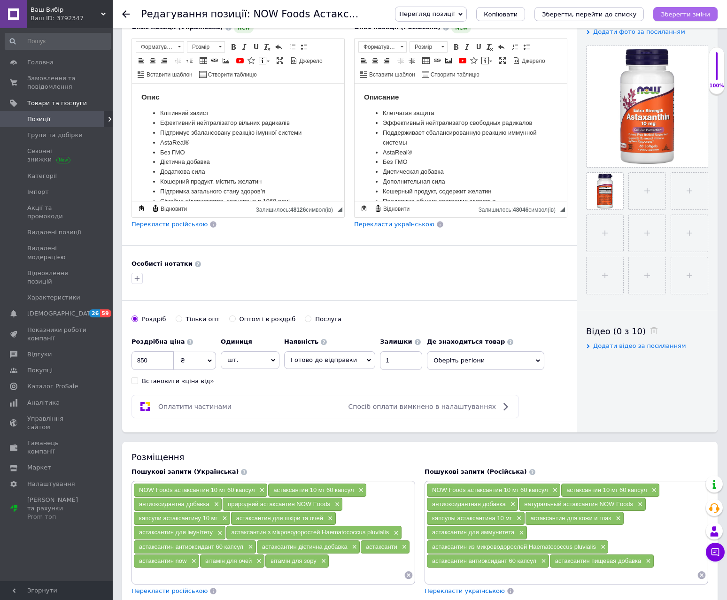
click at [687, 14] on icon "Зберегти зміни" at bounding box center [685, 14] width 49 height 7
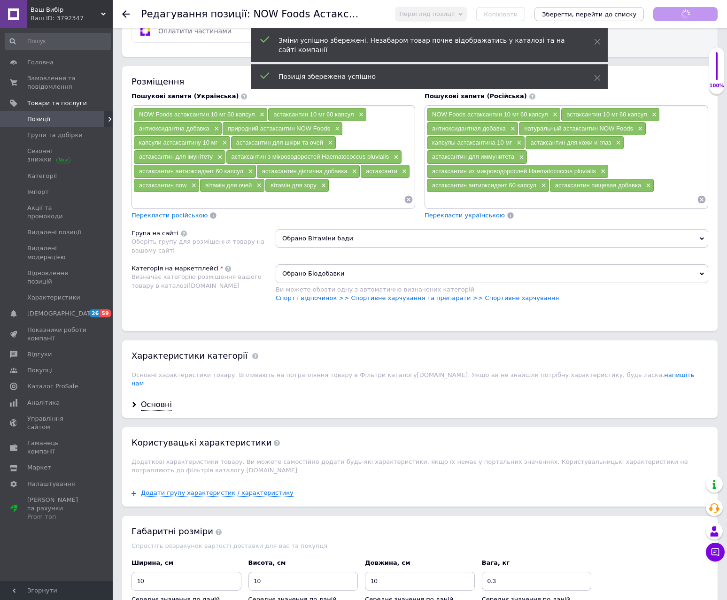
scroll to position [798, 0]
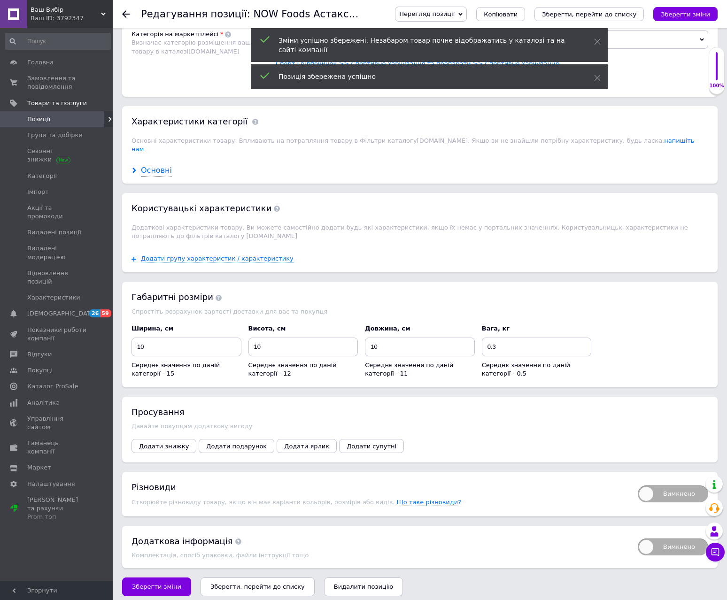
click at [153, 165] on div "Основні" at bounding box center [156, 170] width 31 height 11
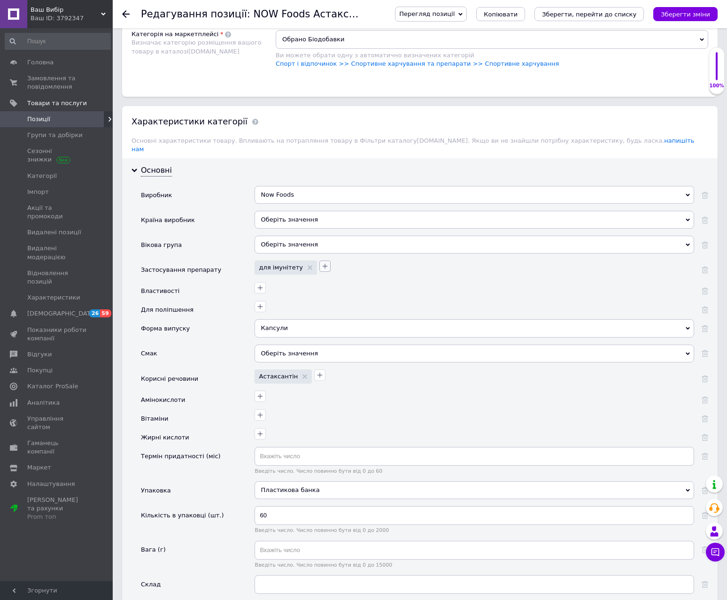
click at [322, 261] on button "button" at bounding box center [324, 266] width 11 height 11
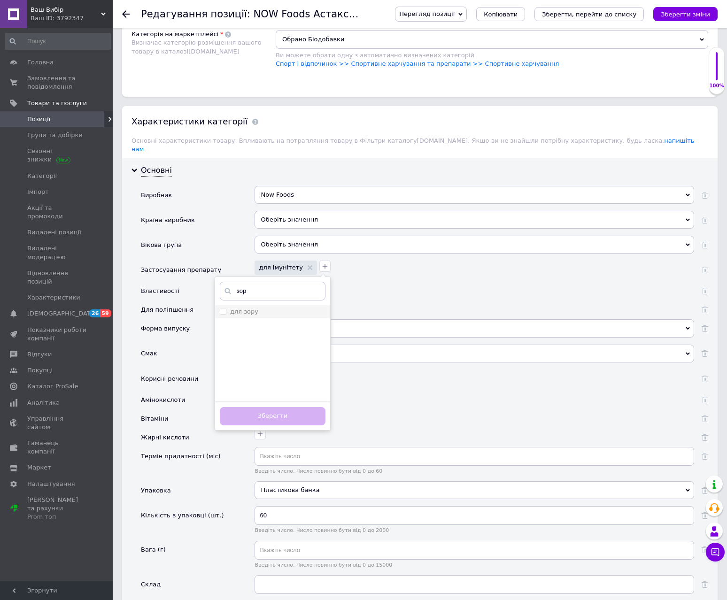
type input "зор"
click at [241, 308] on label "для зору" at bounding box center [244, 311] width 28 height 7
checkbox зору "true"
drag, startPoint x: 288, startPoint y: 410, endPoint x: 301, endPoint y: 369, distance: 43.2
click at [288, 409] on button "Зберегти" at bounding box center [273, 416] width 106 height 18
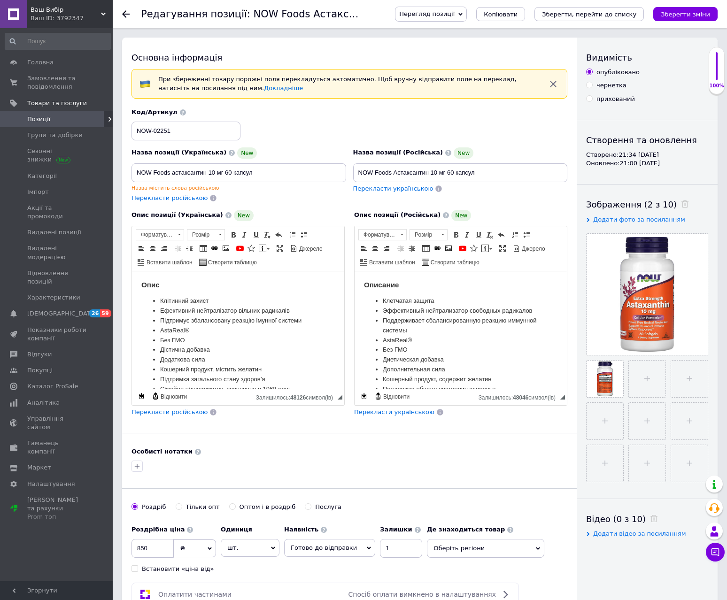
scroll to position [47, 0]
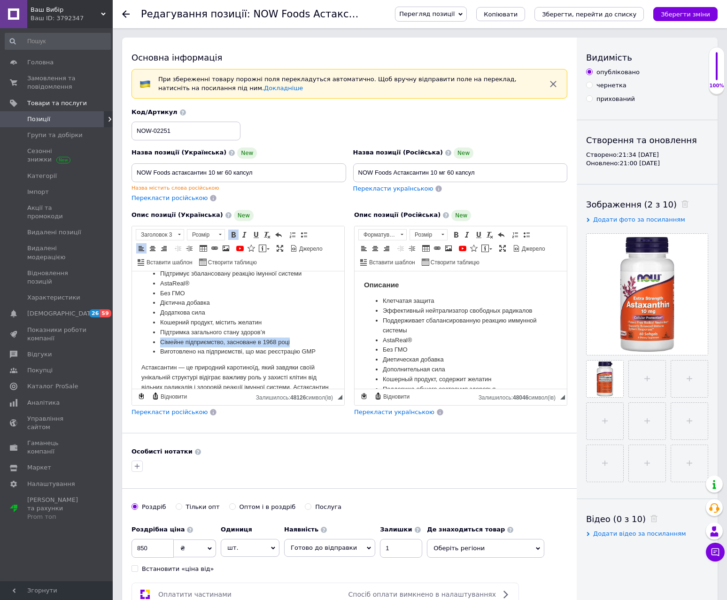
drag, startPoint x: 297, startPoint y: 340, endPoint x: 155, endPoint y: 342, distance: 141.4
click at [155, 342] on ul "Клітинний захист Ефективний нейтралізатор вільних радикалів Підтримує збалансов…" at bounding box center [237, 303] width 193 height 108
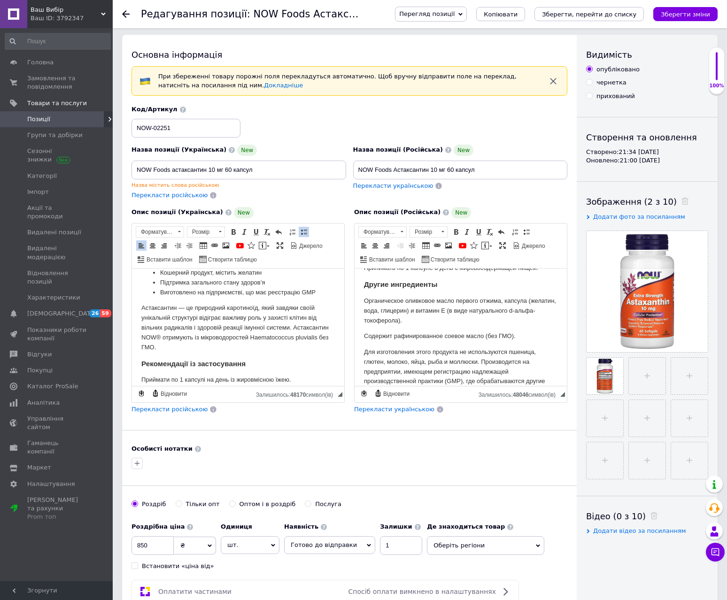
scroll to position [0, 0]
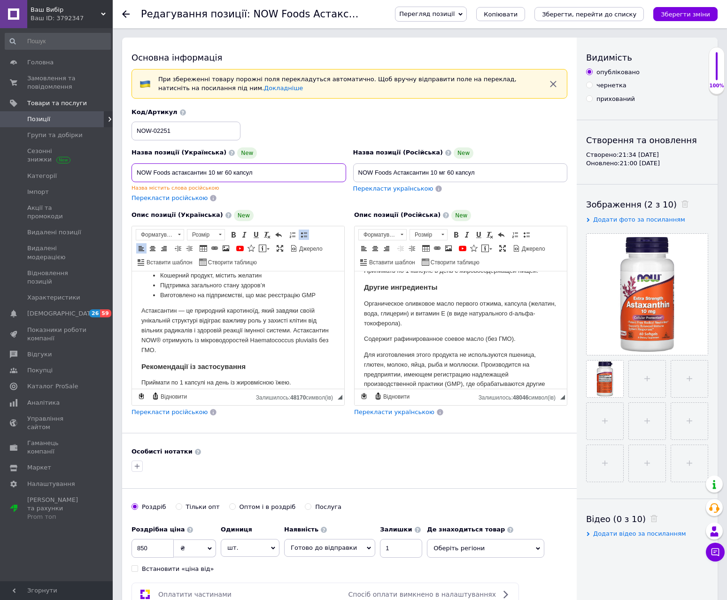
drag, startPoint x: 256, startPoint y: 174, endPoint x: 133, endPoint y: 178, distance: 123.1
click at [133, 178] on input "NOW Foods астаксантин 10 мг 60 капсул" at bounding box center [238, 172] width 215 height 19
click at [455, 15] on span "Перегляд позиції" at bounding box center [426, 13] width 55 height 7
click at [503, 44] on li "Зберегти та переглянути на маркетплейсі" at bounding box center [468, 45] width 147 height 13
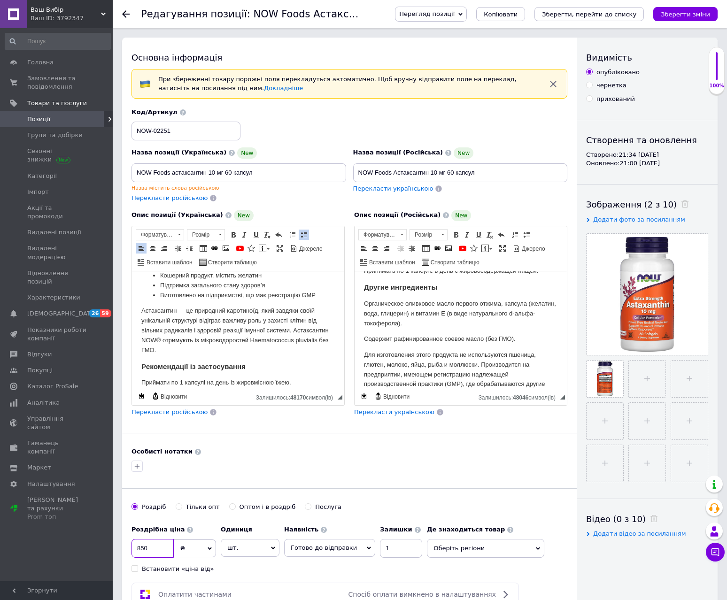
drag, startPoint x: 149, startPoint y: 549, endPoint x: 134, endPoint y: 551, distance: 15.1
click at [134, 551] on input "850" at bounding box center [152, 548] width 42 height 19
type input "945"
click at [446, 553] on span "Оберіть регіони" at bounding box center [485, 548] width 117 height 19
click at [435, 575] on icon at bounding box center [439, 572] width 9 height 9
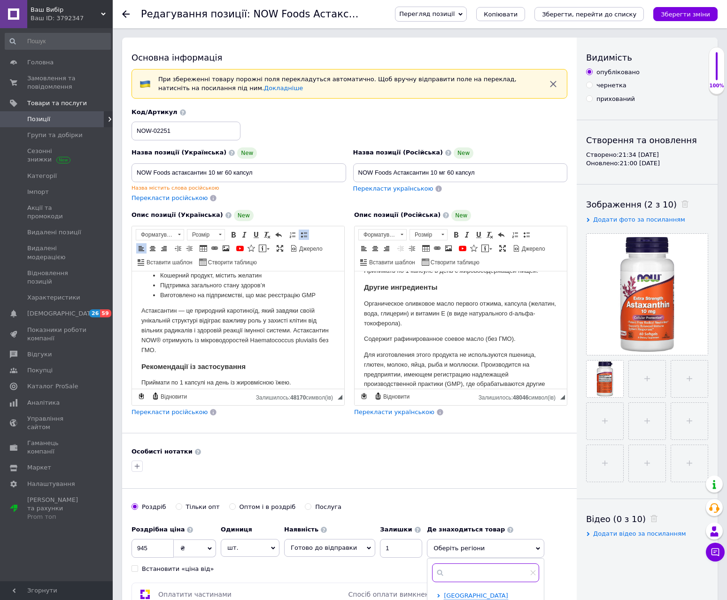
click at [441, 575] on input "text" at bounding box center [485, 573] width 107 height 19
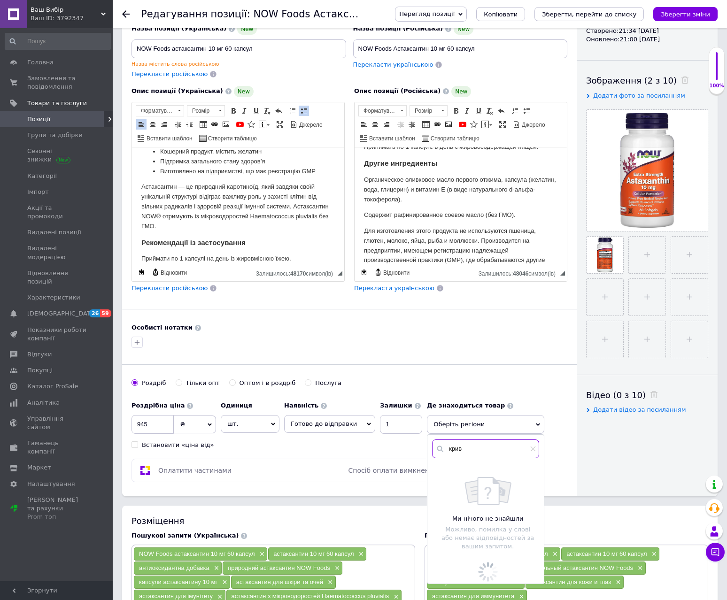
scroll to position [141, 0]
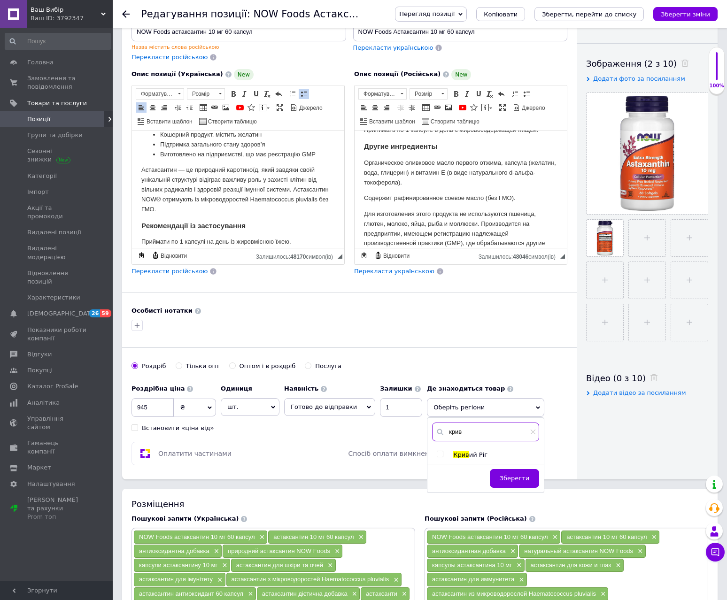
type input "крив"
click at [469, 456] on span "ий Ріг" at bounding box center [478, 454] width 18 height 7
checkbox input "true"
click at [517, 487] on span "Зберегти" at bounding box center [515, 482] width 30 height 7
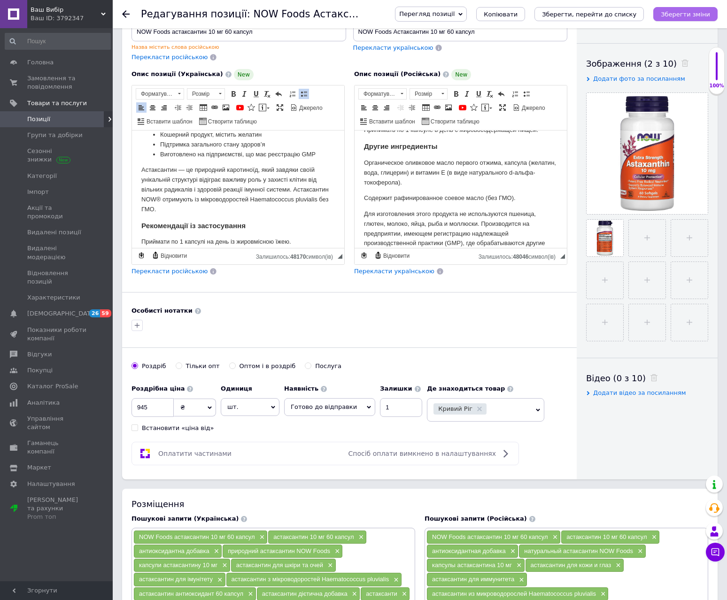
click at [686, 8] on button "Зберегти зміни" at bounding box center [685, 14] width 64 height 14
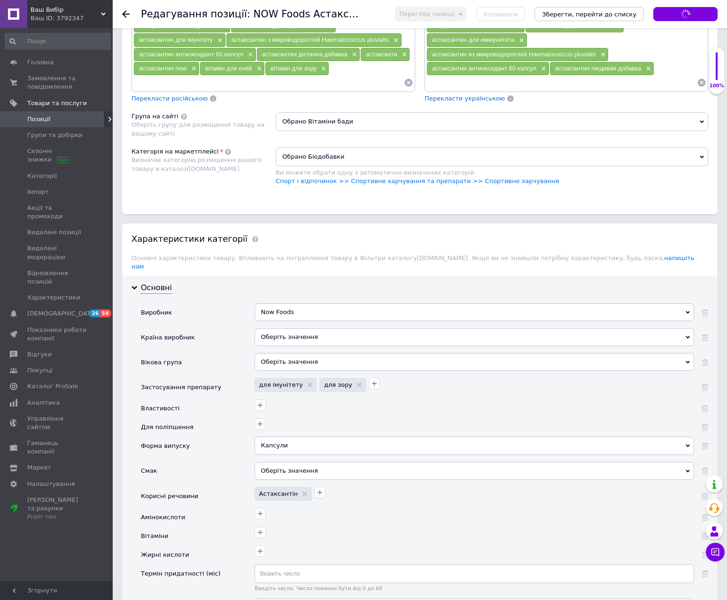
scroll to position [704, 0]
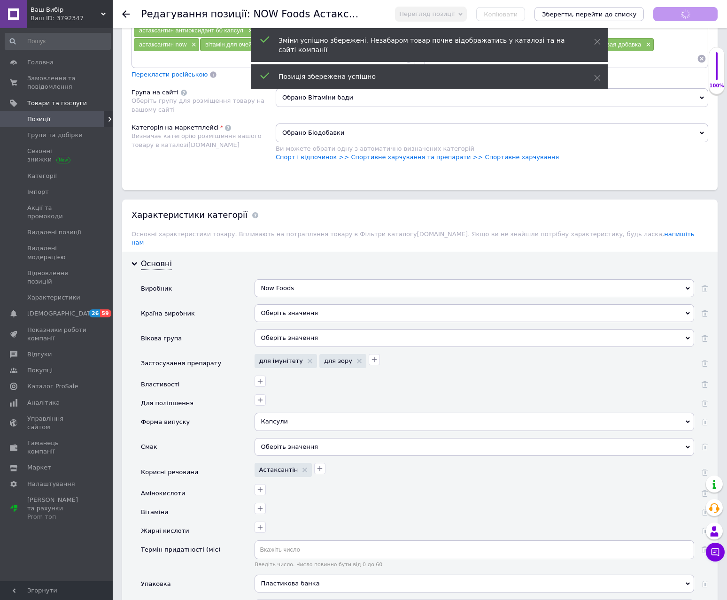
click at [304, 304] on div "Оберіть значення" at bounding box center [475, 313] width 440 height 18
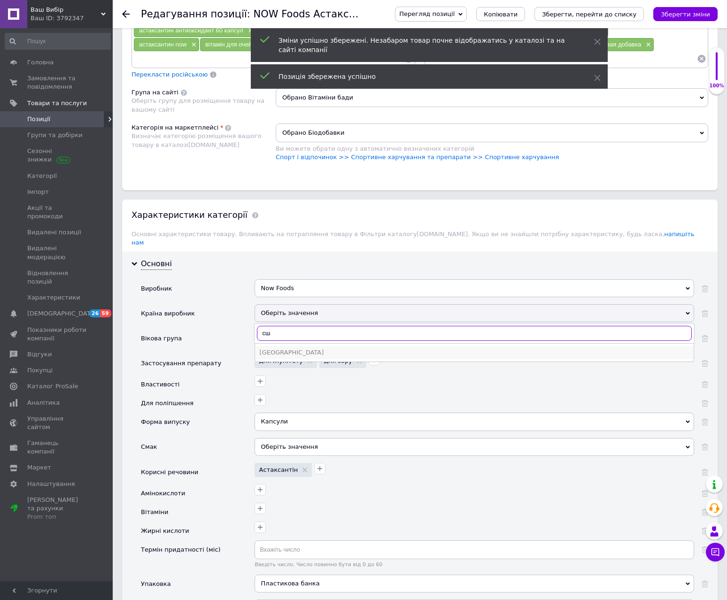
type input "сш"
click at [285, 346] on li "[GEOGRAPHIC_DATA]" at bounding box center [474, 352] width 439 height 13
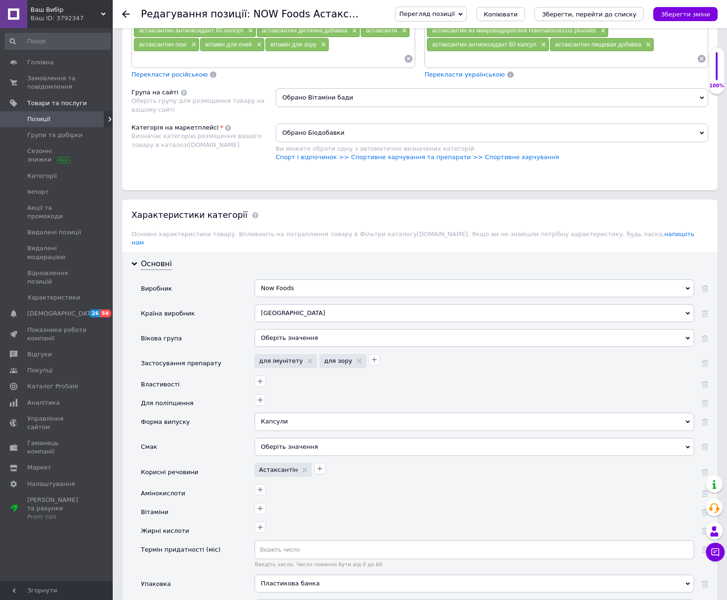
click at [276, 329] on div "Оберіть значення" at bounding box center [475, 338] width 440 height 18
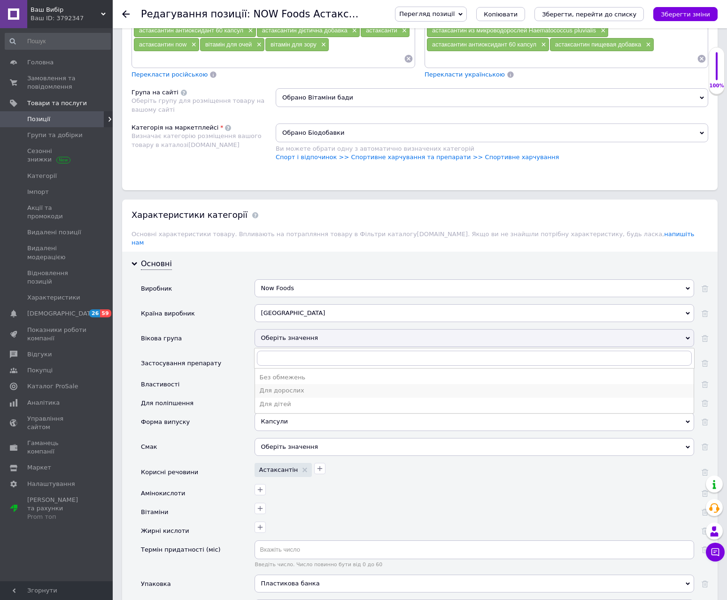
click at [294, 386] on div "Для дорослих" at bounding box center [474, 390] width 429 height 8
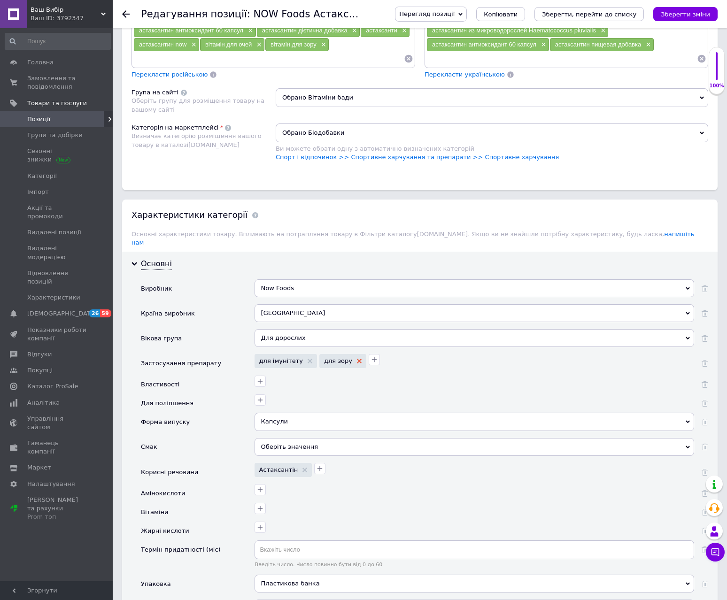
click at [357, 359] on icon at bounding box center [359, 361] width 5 height 5
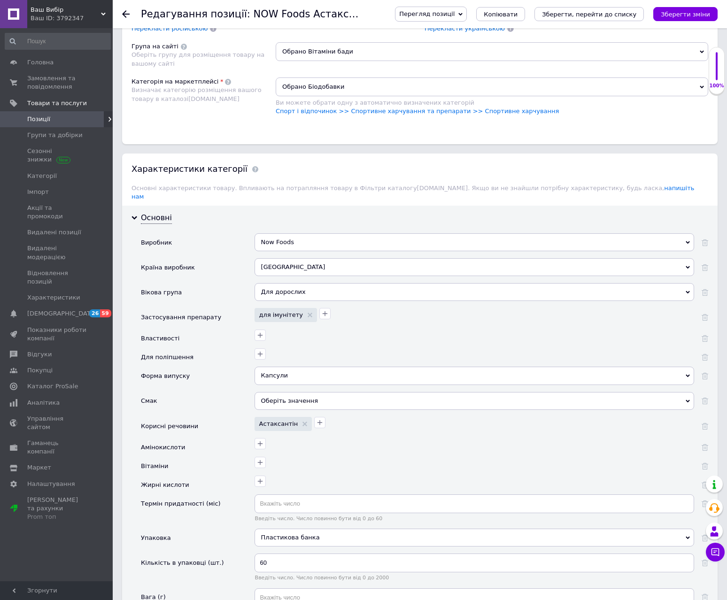
scroll to position [845, 0]
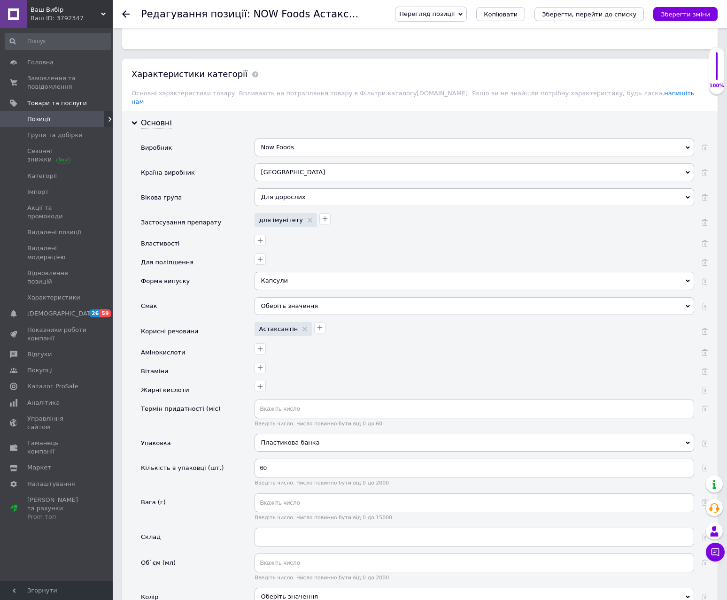
click at [302, 301] on div "Оберіть значення" at bounding box center [475, 306] width 440 height 18
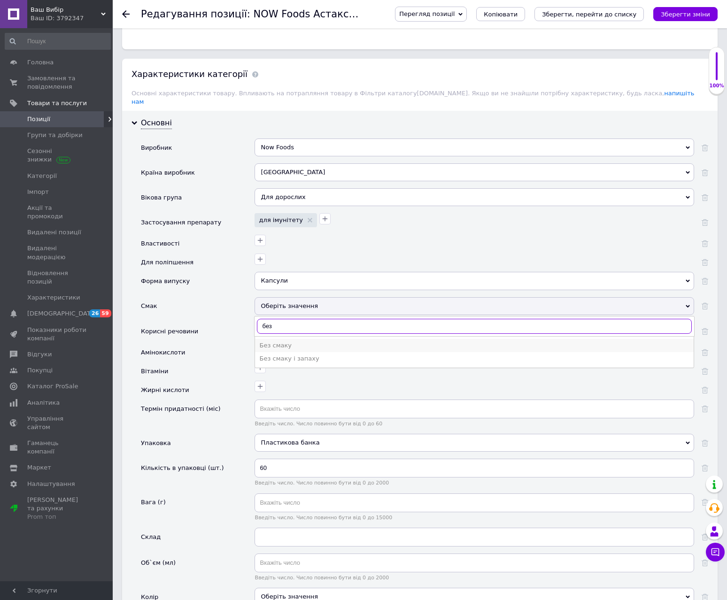
type input "без"
click at [286, 341] on div "Без смаку" at bounding box center [474, 345] width 429 height 8
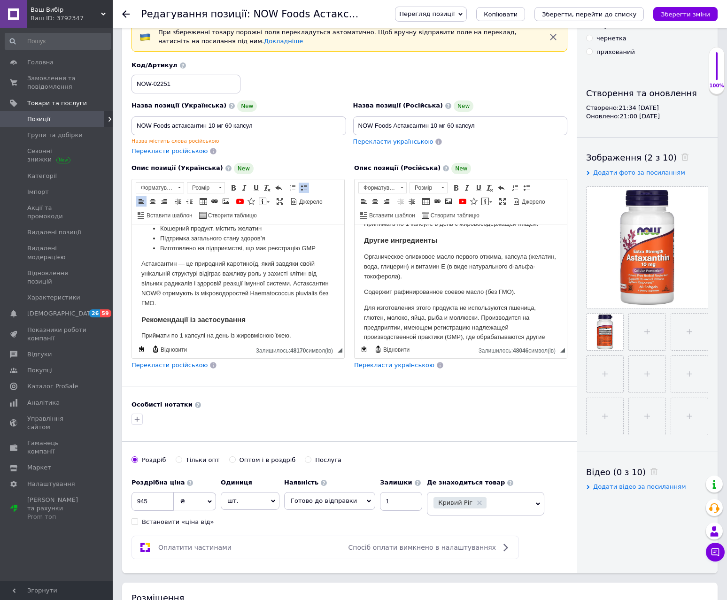
scroll to position [0, 0]
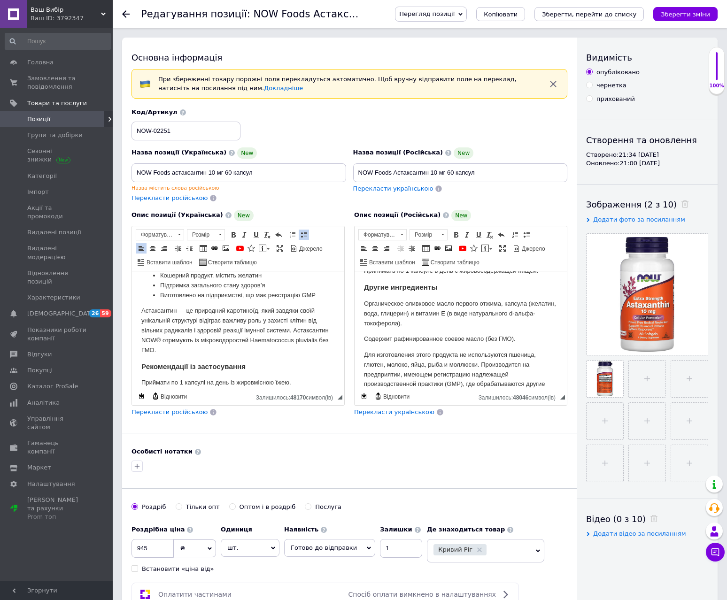
drag, startPoint x: 688, startPoint y: 14, endPoint x: 590, endPoint y: 1, distance: 99.0
click at [689, 14] on icon "Зберегти зміни" at bounding box center [685, 14] width 49 height 7
click at [262, 172] on input "NOW Foods астаксантин 10 мг 60 капсул" at bounding box center [238, 172] width 215 height 19
paste input "Astaxanthin"
type input "NOW Foods астаксантин 10 мг 60 капсул Astaxanthin"
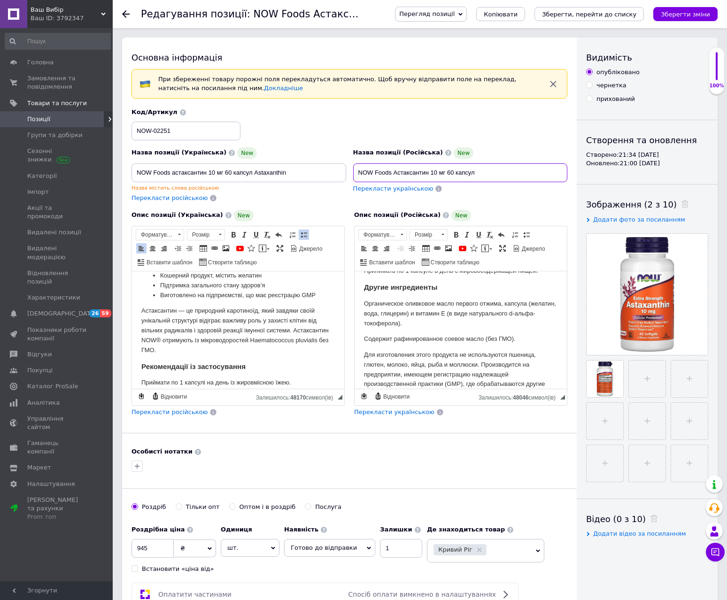
click at [489, 174] on input "NOW Foods Астаксантин 10 мг 60 капсул" at bounding box center [460, 172] width 215 height 19
paste input "Astaxanthin"
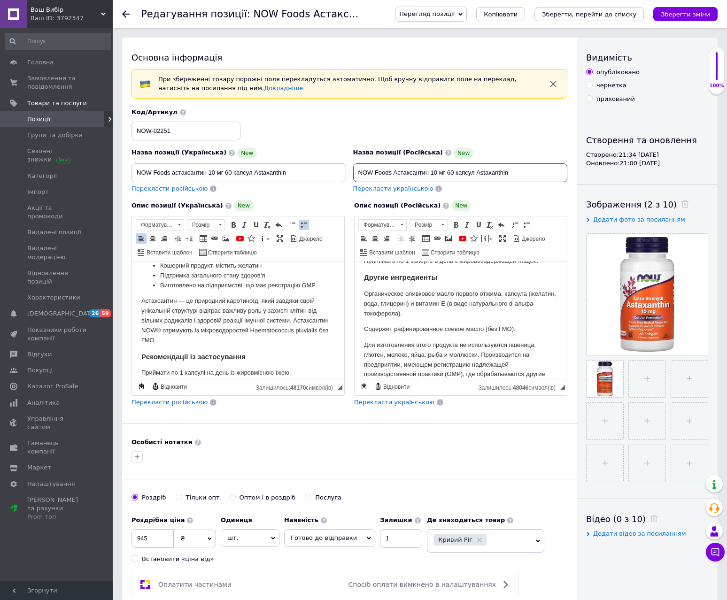
type input "NOW Foods Астаксантин 10 мг 60 капсул Astaxanthin"
click at [334, 124] on div "Код/Артикул NOW-02251" at bounding box center [349, 124] width 443 height 39
click at [702, 15] on icon "Зберегти зміни" at bounding box center [685, 14] width 49 height 7
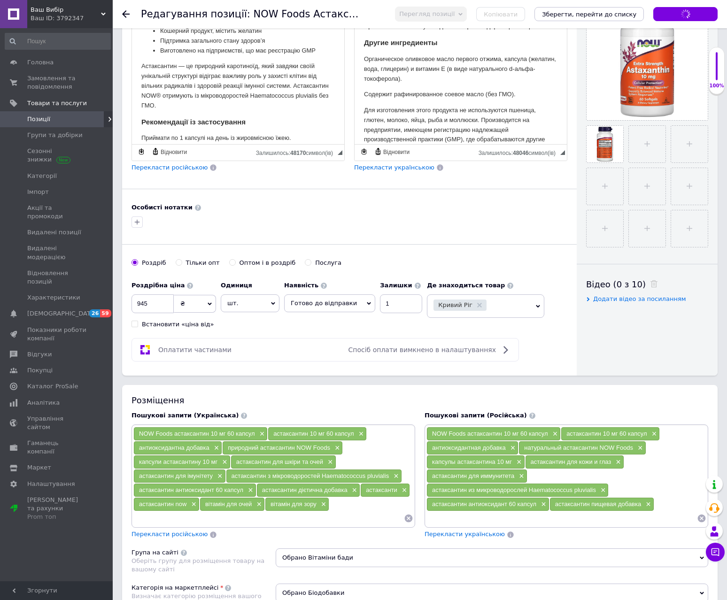
scroll to position [376, 0]
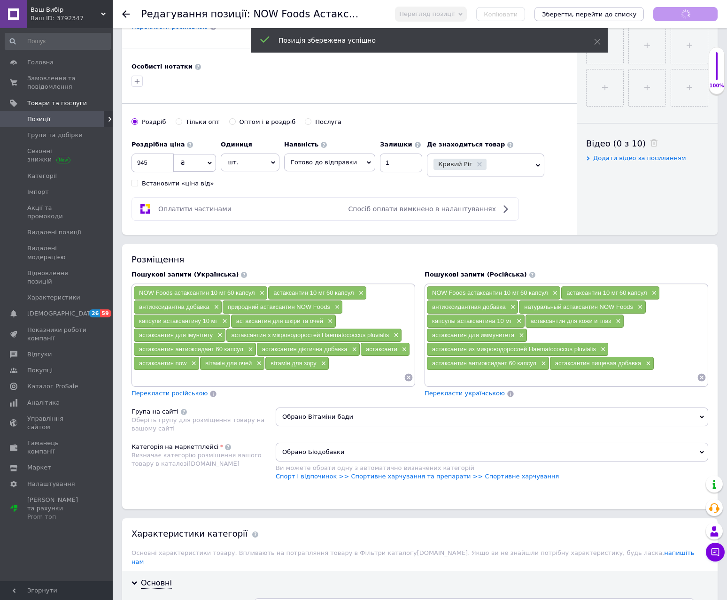
click at [311, 380] on input at bounding box center [268, 378] width 270 height 14
paste input "Astaxanthin"
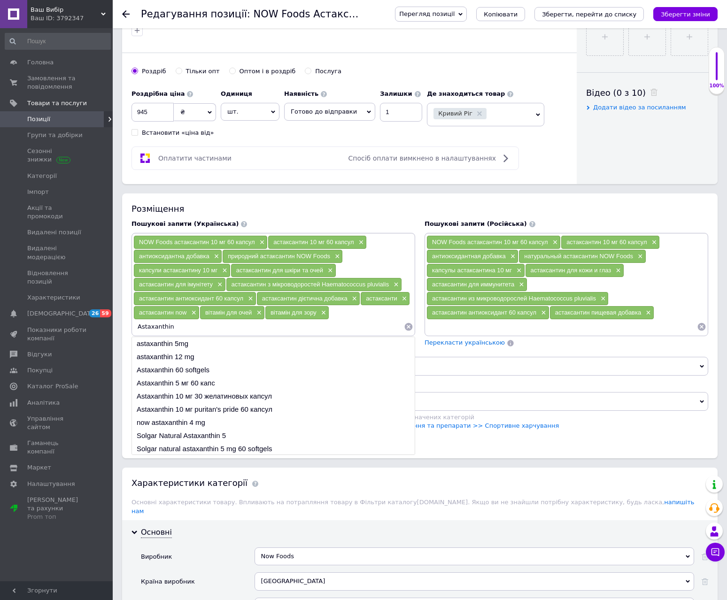
scroll to position [564, 0]
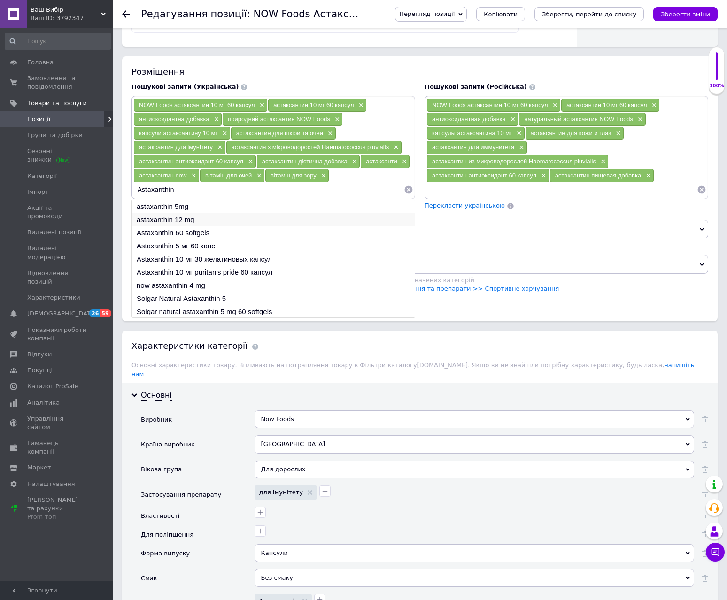
type input "Astaxanthin"
click at [192, 218] on li "astaxanthin 12 mg" at bounding box center [273, 219] width 283 height 13
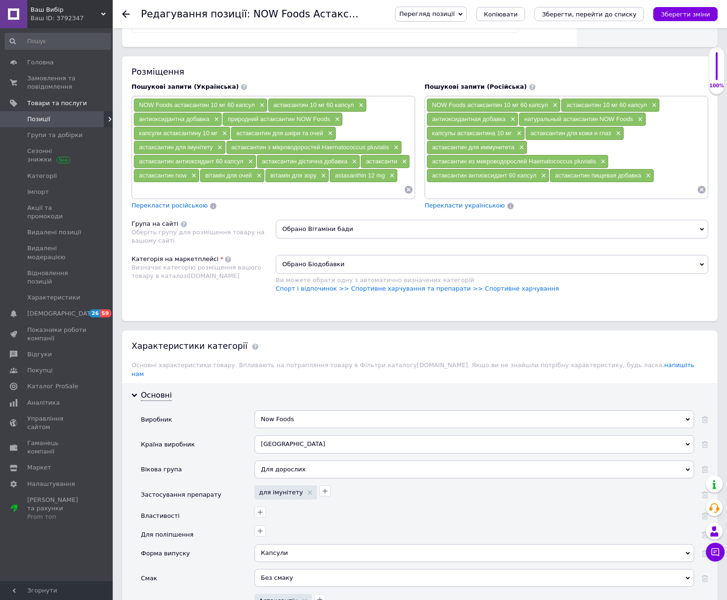
click at [346, 191] on input at bounding box center [268, 190] width 270 height 14
type input "astaxanthin 12 m"
click at [197, 204] on li "astaxanthin 12 mg" at bounding box center [273, 206] width 283 height 13
click at [306, 189] on input at bounding box center [268, 190] width 270 height 14
click at [174, 189] on input "astaxanthin 12 mg" at bounding box center [268, 190] width 270 height 14
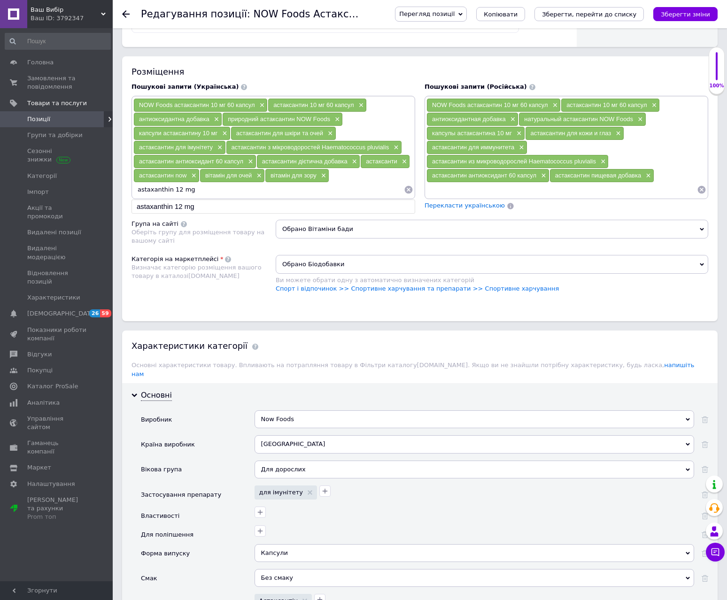
type input "astaxanthin 10 mg"
click at [203, 197] on input at bounding box center [268, 190] width 270 height 14
paste input "Astaxanthin"
type input "Astaxanthin"
paste input "Astaxanthin"
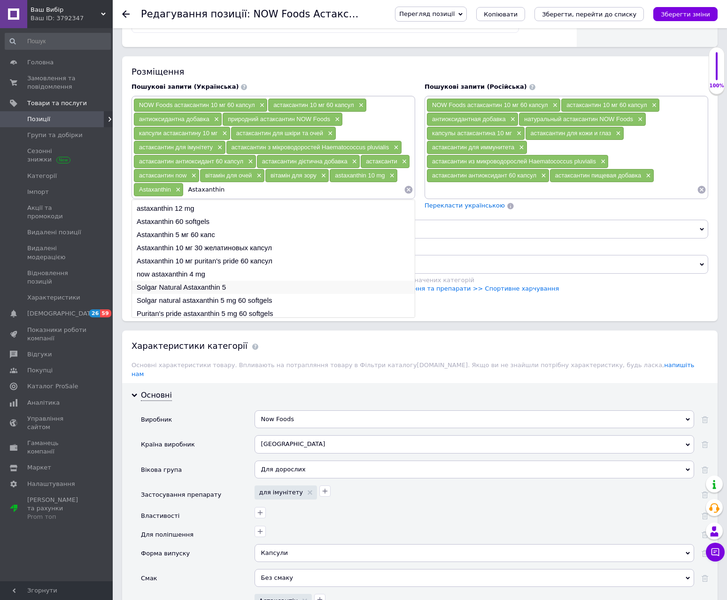
scroll to position [14, 0]
type input "Astaxanthin"
click at [270, 309] on li "Puritan's pride astaxanthin 5 mg 60 softgels" at bounding box center [273, 310] width 283 height 13
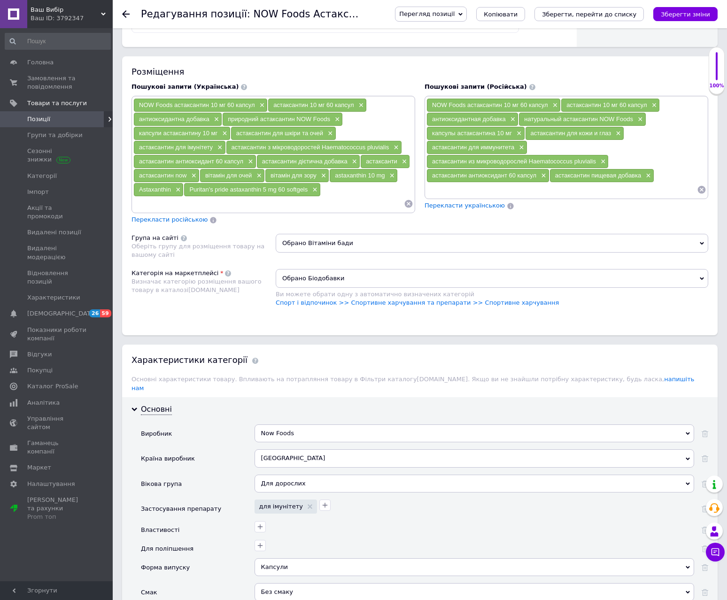
click at [248, 206] on input at bounding box center [268, 204] width 270 height 14
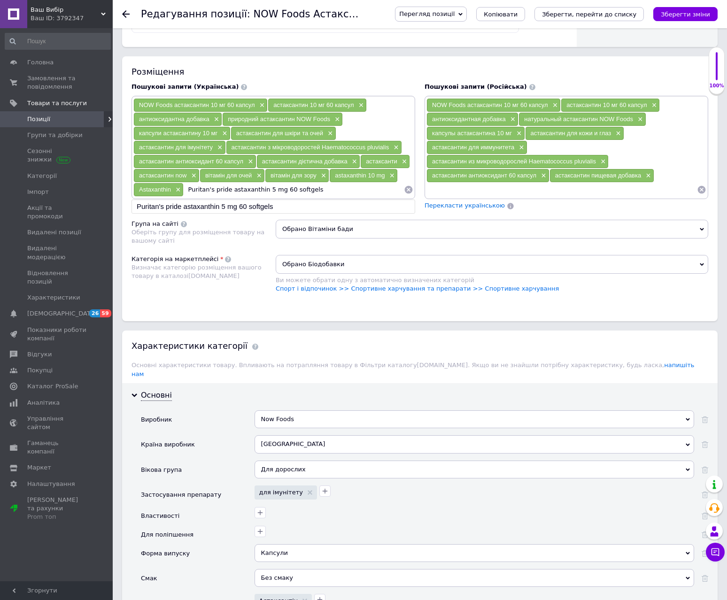
drag, startPoint x: 274, startPoint y: 191, endPoint x: 261, endPoint y: 194, distance: 13.7
click at [261, 194] on input "Puritan's pride astaxanthin 5 mg 60 softgels" at bounding box center [294, 190] width 220 height 14
drag, startPoint x: 226, startPoint y: 192, endPoint x: 184, endPoint y: 196, distance: 42.4
click at [184, 196] on input "Puritan's pride astaxanthin 60 softgels" at bounding box center [294, 190] width 220 height 14
type input "astaxanthin 60 softgels"
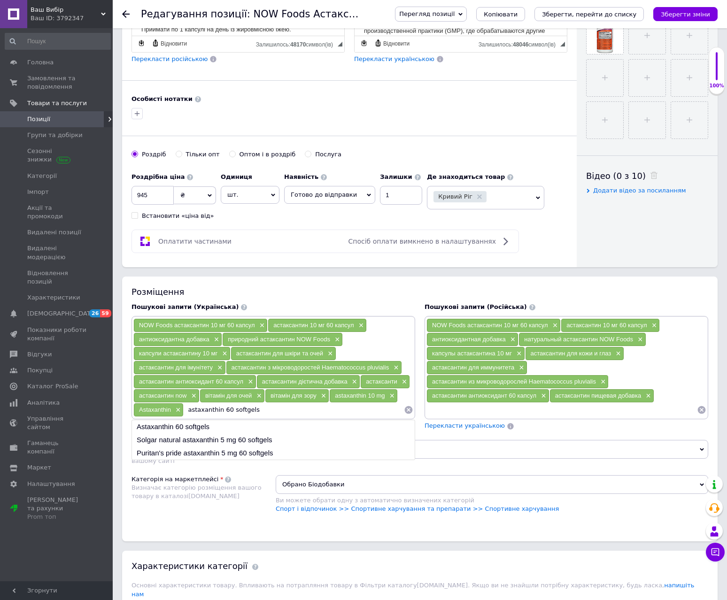
scroll to position [329, 0]
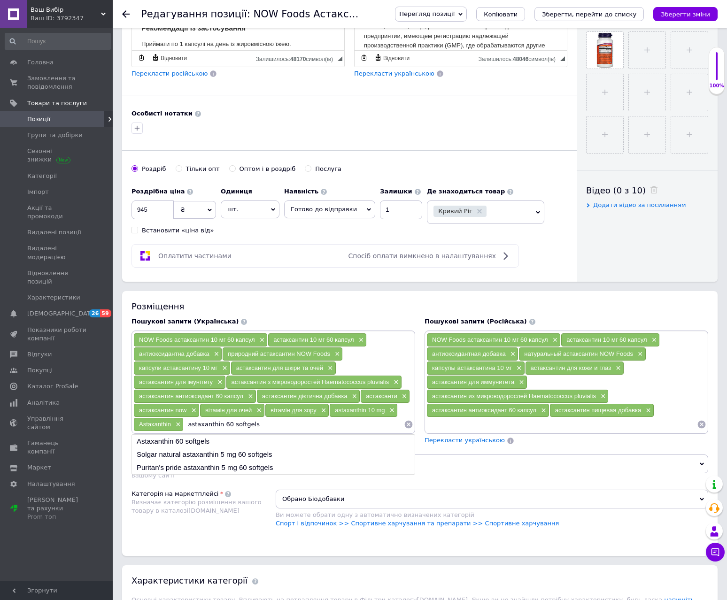
click at [268, 429] on input "astaxanthin 60 softgels" at bounding box center [294, 424] width 220 height 14
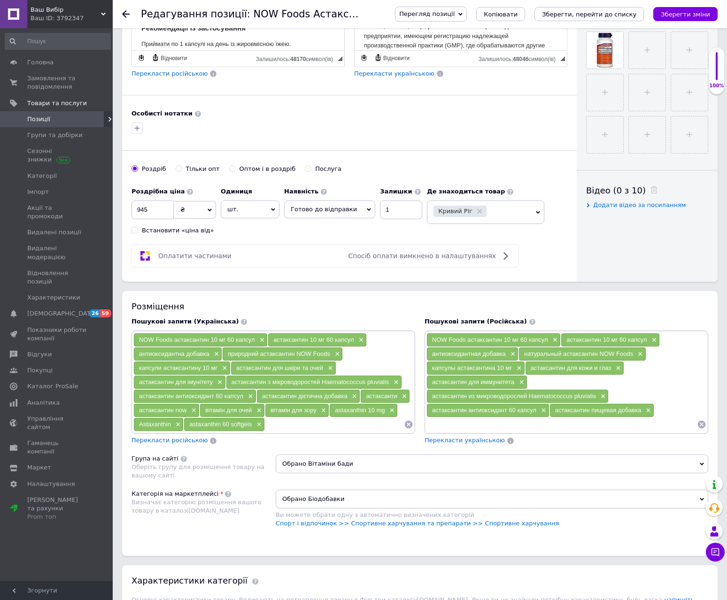
paste input "Astaxanthin"
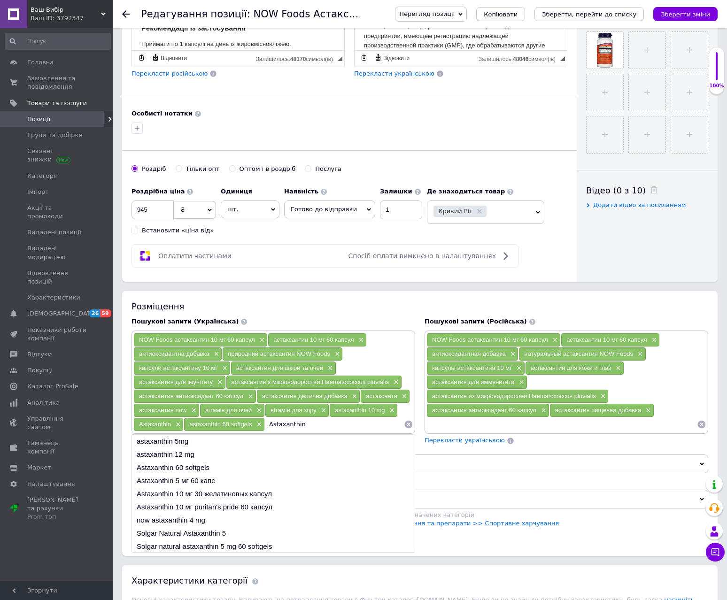
drag, startPoint x: 294, startPoint y: 426, endPoint x: 270, endPoint y: 427, distance: 24.0
click at [270, 427] on input "Astaxanthin" at bounding box center [334, 424] width 139 height 14
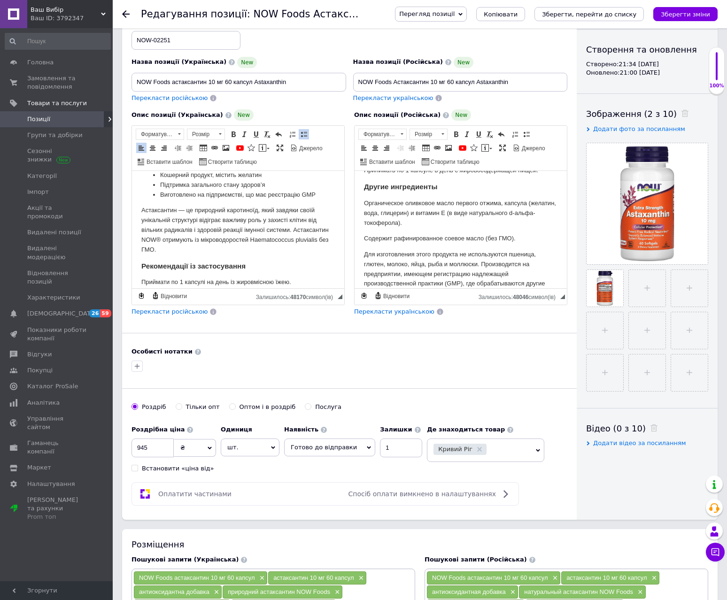
scroll to position [47, 0]
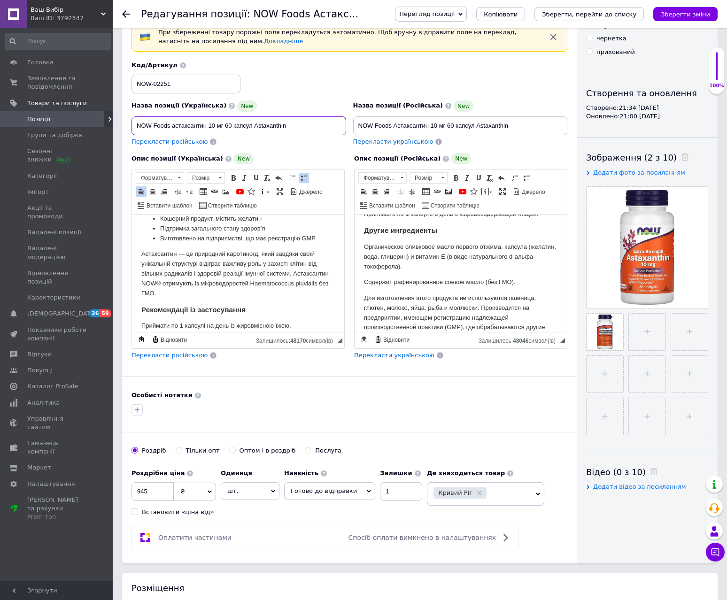
drag, startPoint x: 207, startPoint y: 124, endPoint x: 173, endPoint y: 129, distance: 34.2
click at [173, 129] on input "NOW Foods астаксантин 10 мг 60 капсул Astaxanthin" at bounding box center [238, 125] width 215 height 19
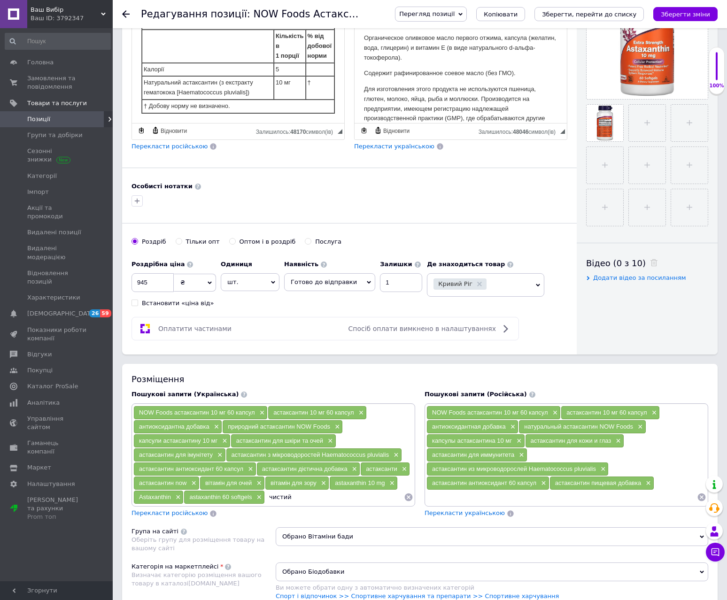
scroll to position [282, 0]
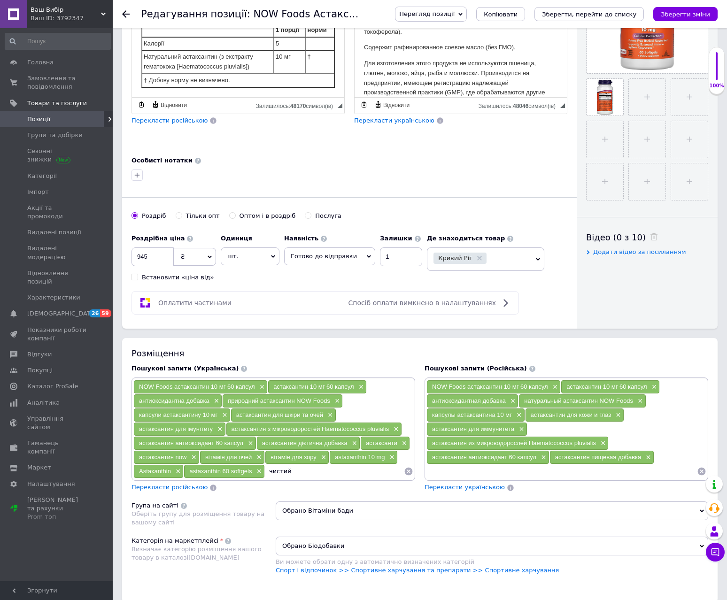
click at [300, 474] on input "чистий" at bounding box center [334, 471] width 139 height 14
paste input "астаксантин"
type input "чистий астаксантин"
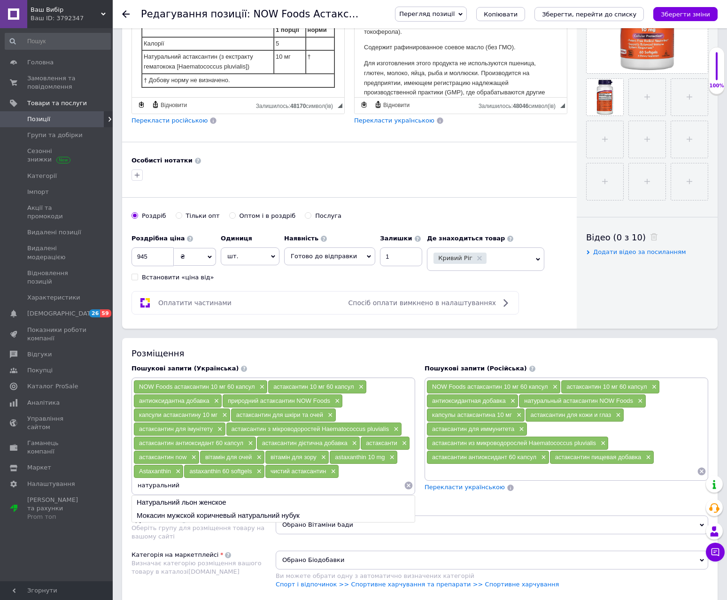
paste input "астаксантин"
type input "натуральний астаксантин"
drag, startPoint x: 694, startPoint y: 10, endPoint x: 676, endPoint y: 4, distance: 18.9
click at [695, 11] on icon "Зберегти зміни" at bounding box center [685, 14] width 49 height 7
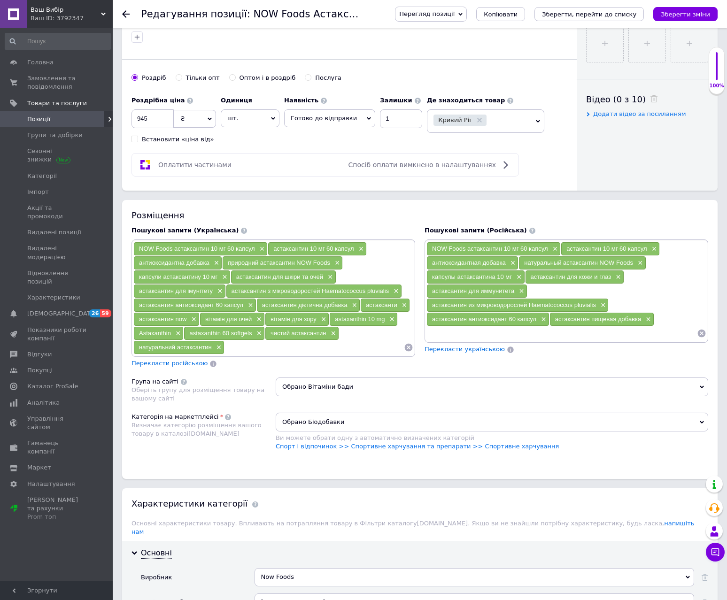
scroll to position [423, 0]
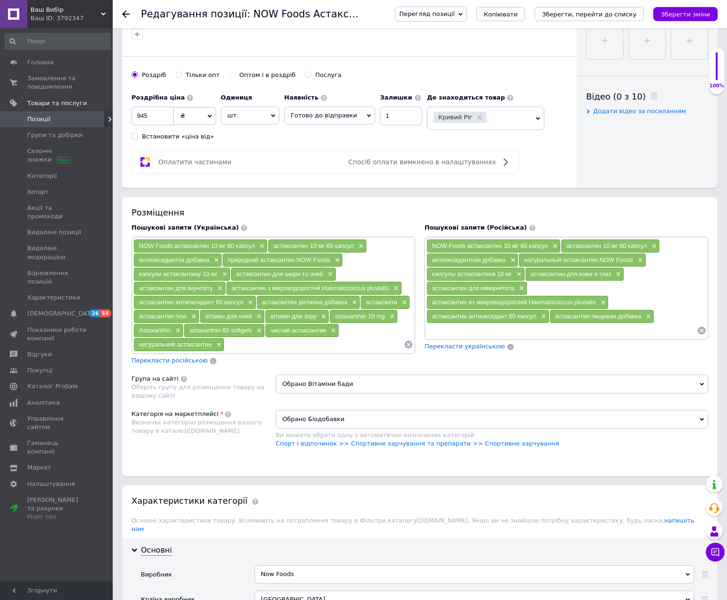
click at [275, 350] on input at bounding box center [313, 345] width 179 height 14
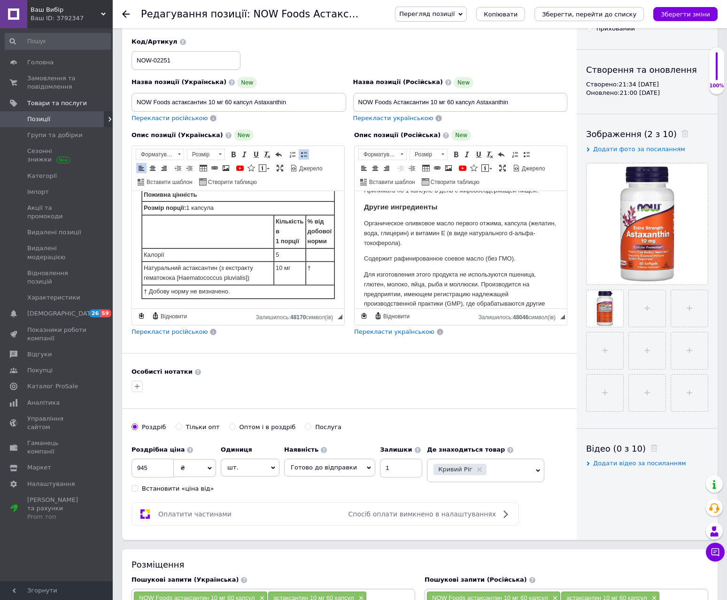
scroll to position [0, 0]
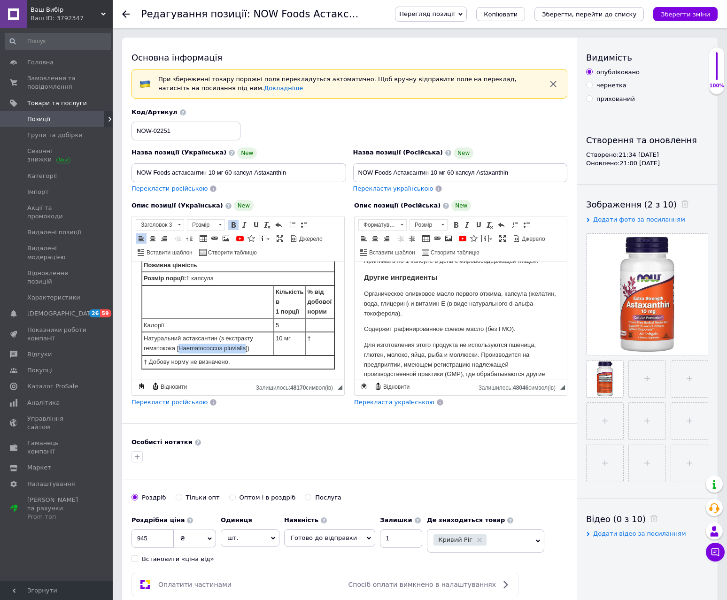
drag, startPoint x: 246, startPoint y: 348, endPoint x: 179, endPoint y: 351, distance: 66.8
click at [179, 351] on td "Натуральний астаксантин (з екстракту гематокока [Haematococcus pluvialis])" at bounding box center [208, 343] width 132 height 23
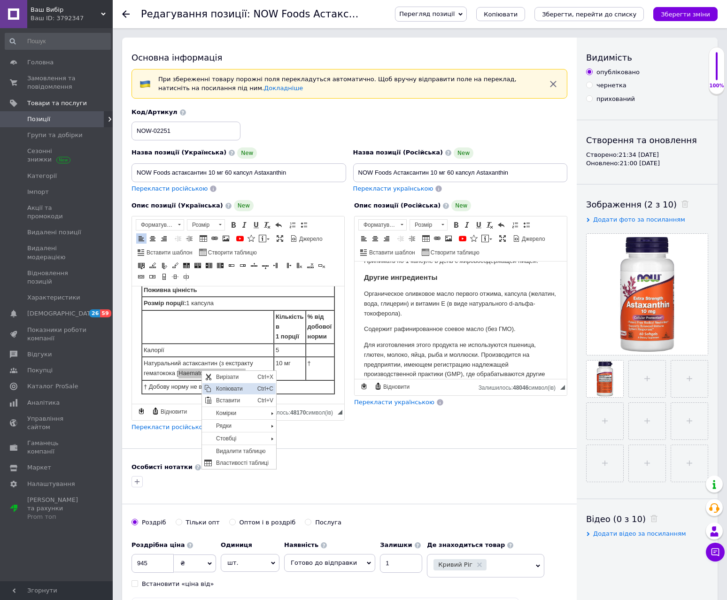
drag, startPoint x: 224, startPoint y: 389, endPoint x: 302, endPoint y: 469, distance: 112.2
click at [224, 389] on span "Копіювати" at bounding box center [234, 388] width 41 height 11
copy td "Haematococcus pluvialis"
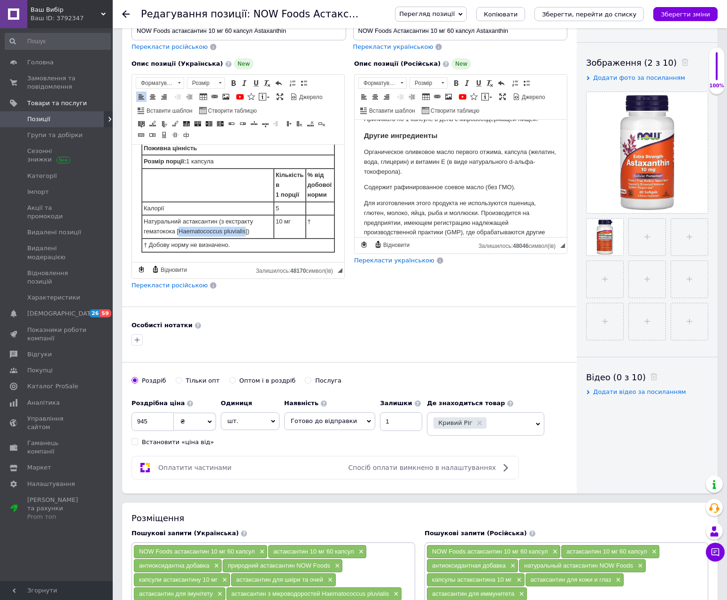
scroll to position [329, 0]
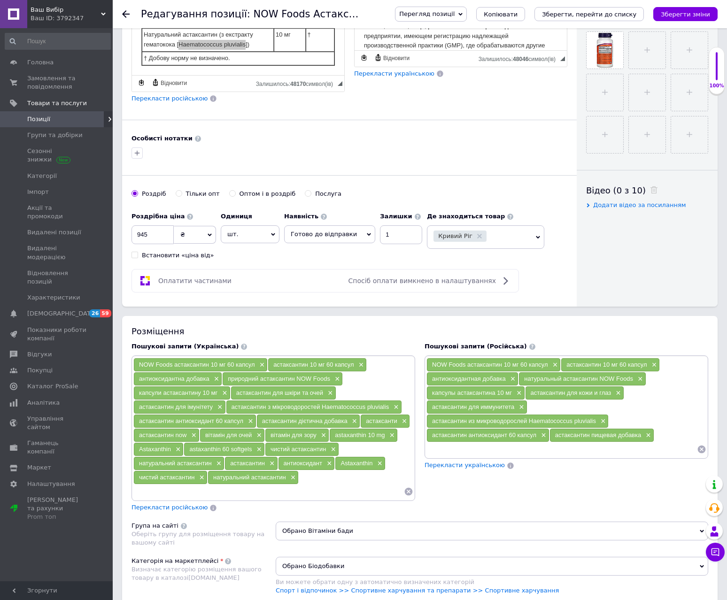
click at [333, 486] on input at bounding box center [268, 492] width 270 height 14
type input "Haematococcus pluvialis"
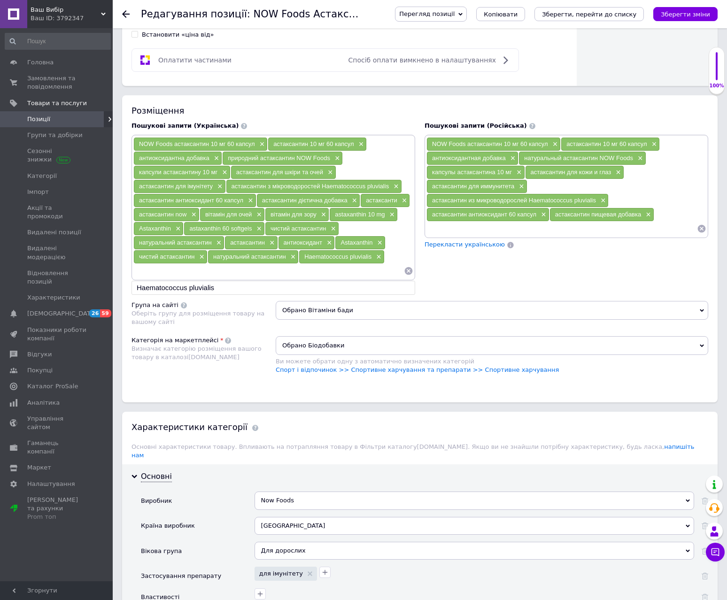
scroll to position [657, 0]
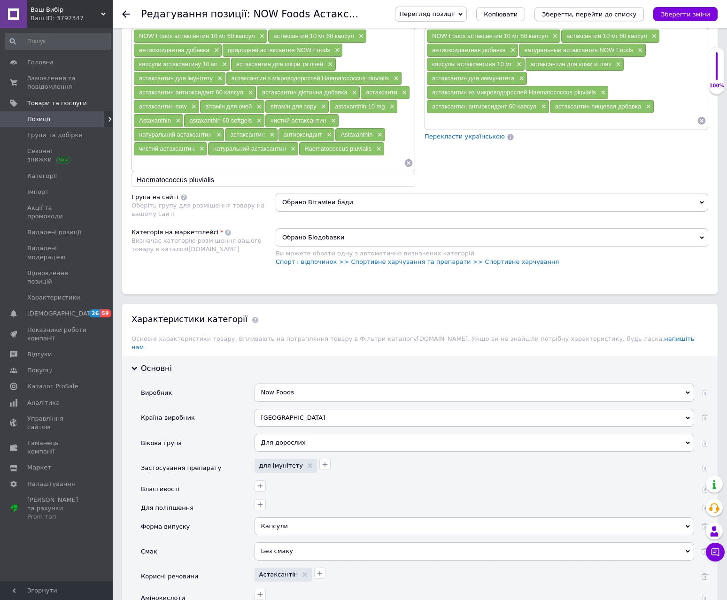
click at [607, 13] on icon "Зберегти, перейти до списку" at bounding box center [589, 14] width 94 height 7
